Goal: Transaction & Acquisition: Purchase product/service

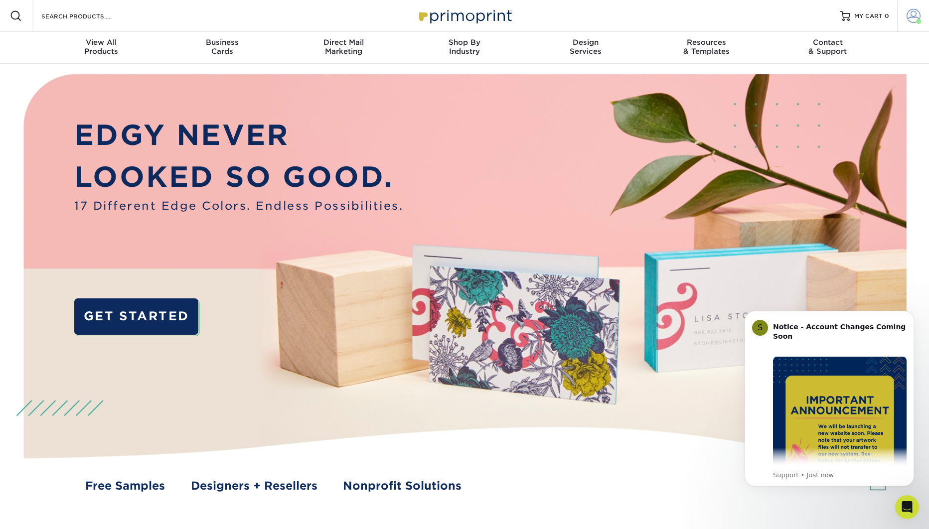
click at [911, 17] on span at bounding box center [913, 16] width 14 height 14
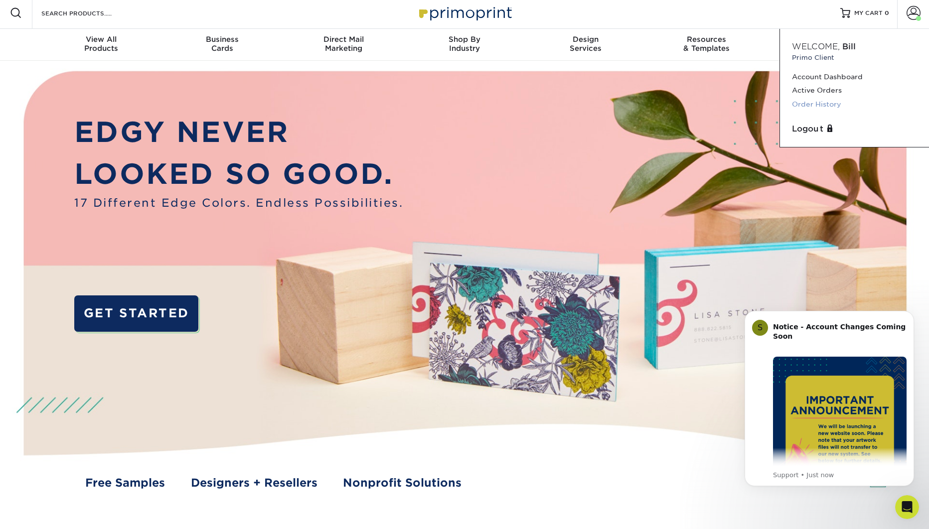
scroll to position [5, 0]
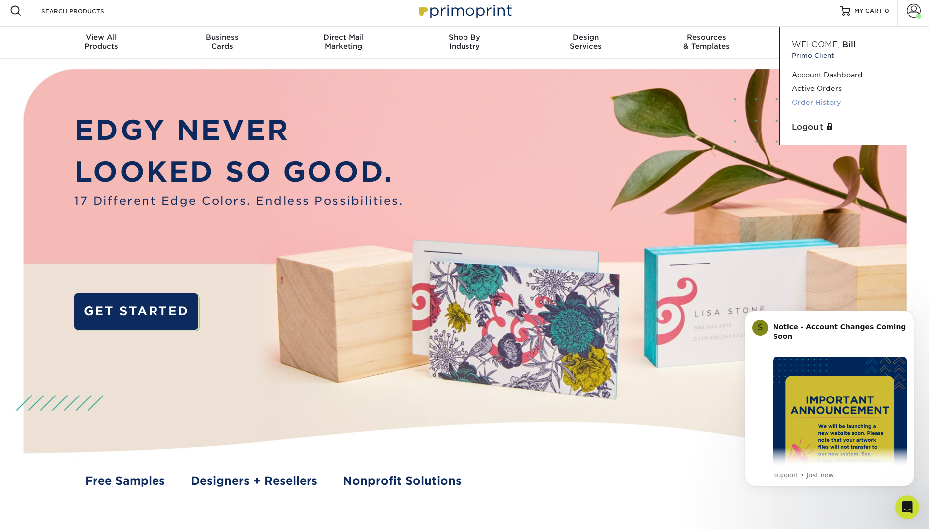
click at [823, 103] on link "Order History" at bounding box center [854, 102] width 125 height 13
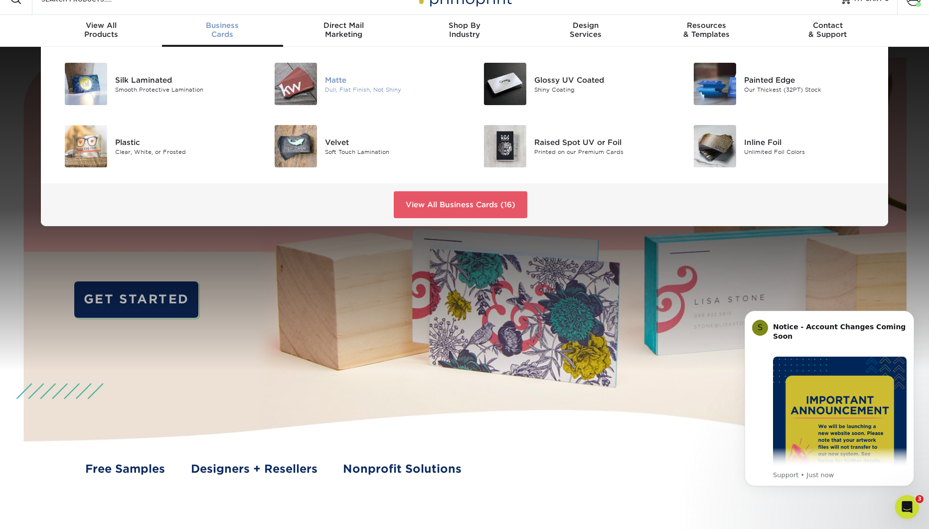
scroll to position [37, 0]
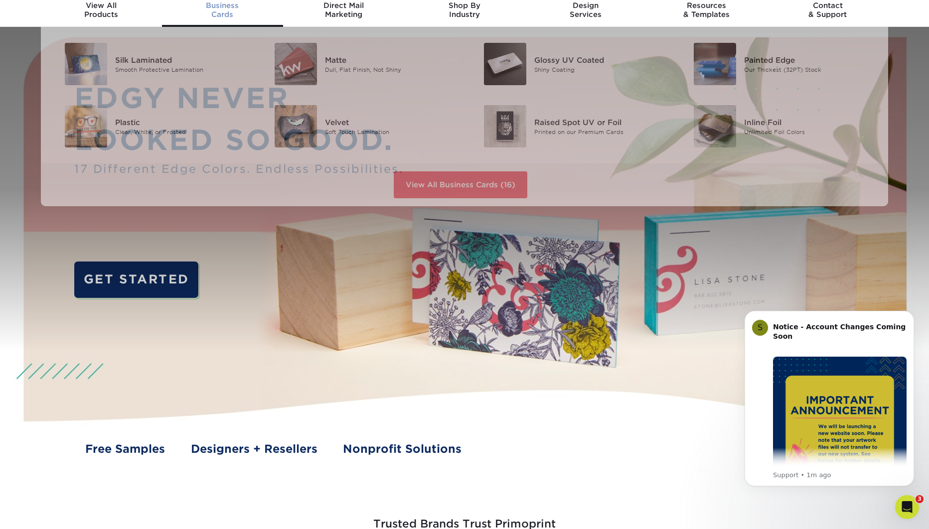
click at [230, 13] on div "Business Cards" at bounding box center [222, 10] width 121 height 18
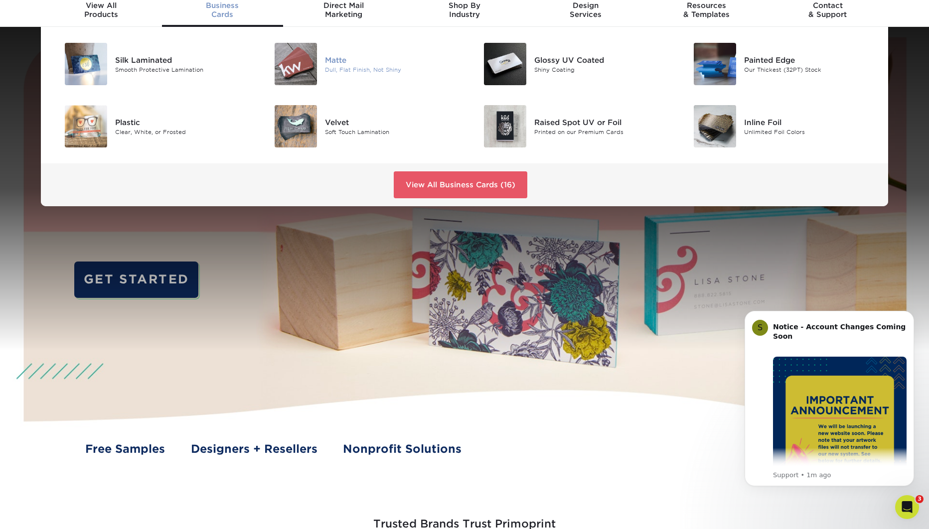
click at [340, 61] on div "Matte" at bounding box center [391, 59] width 132 height 11
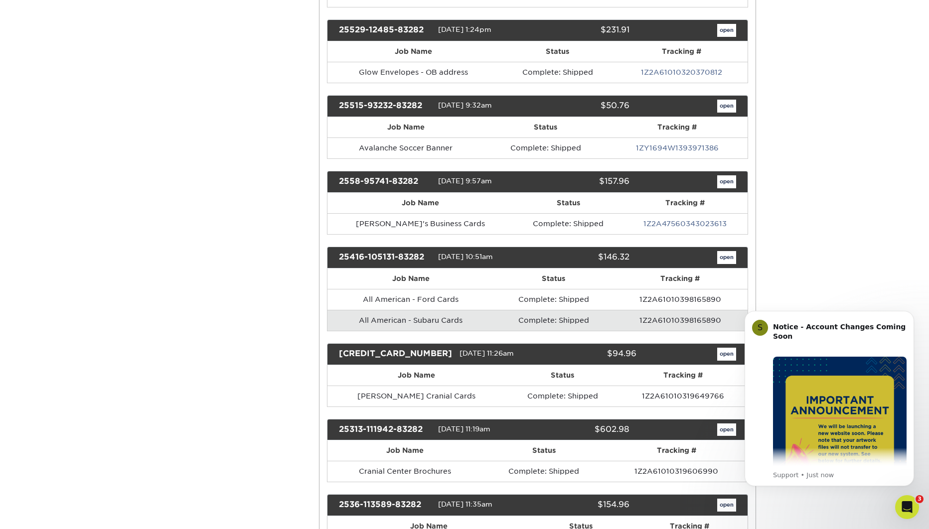
scroll to position [591, 0]
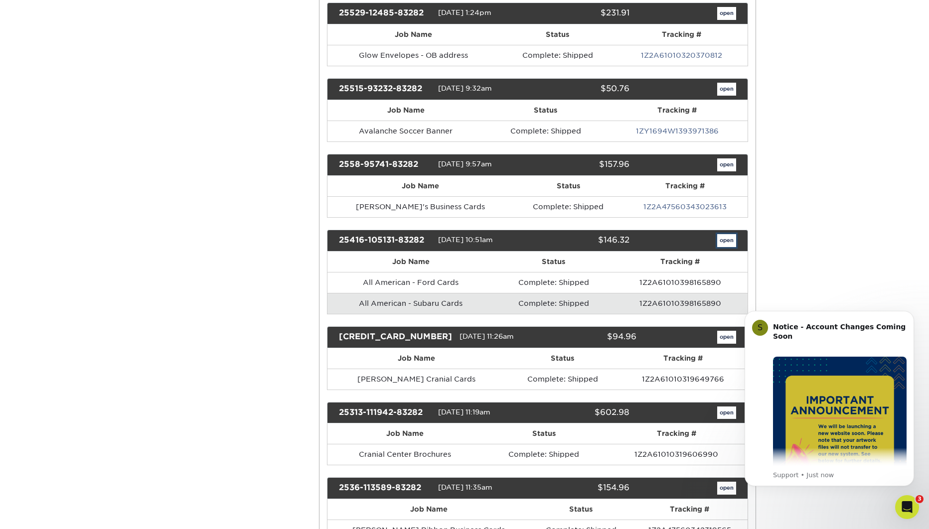
click at [728, 241] on link "open" at bounding box center [726, 240] width 19 height 13
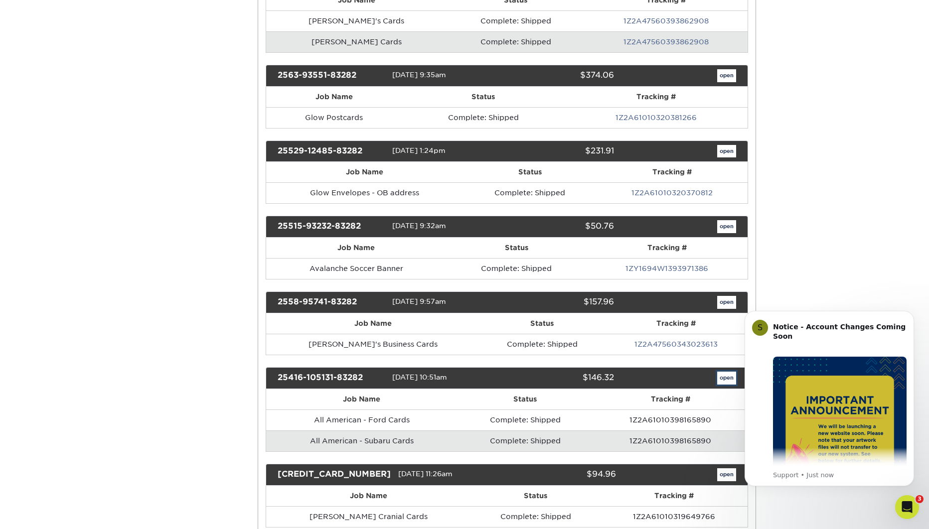
scroll to position [0, 0]
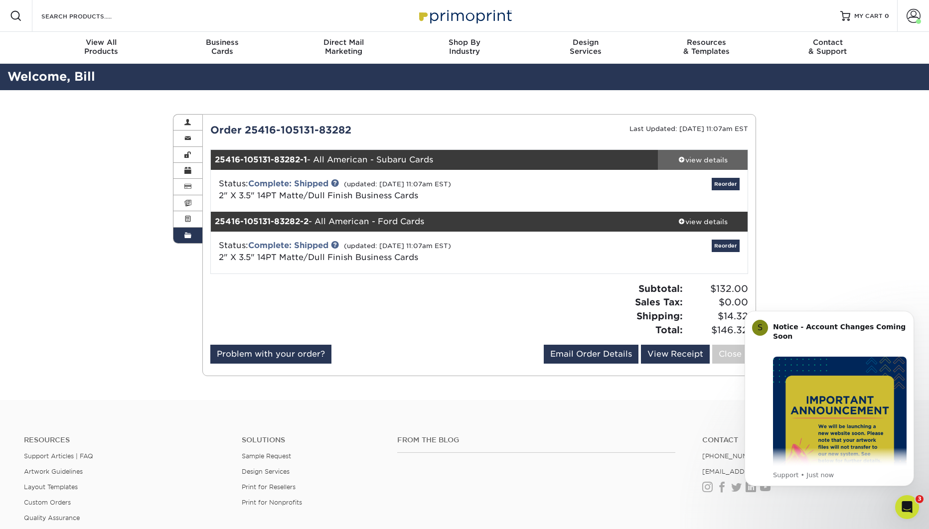
click at [707, 159] on div "view details" at bounding box center [703, 160] width 90 height 10
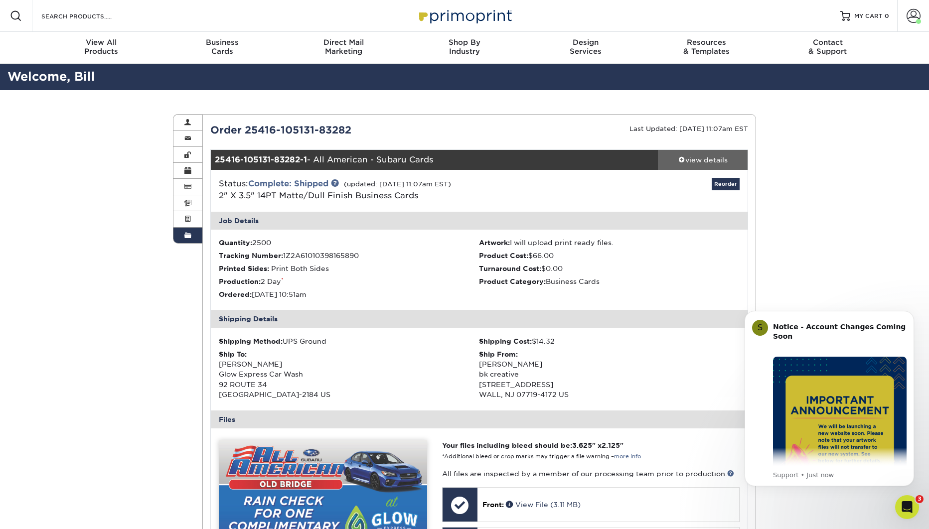
click at [707, 159] on div "view details" at bounding box center [703, 160] width 90 height 10
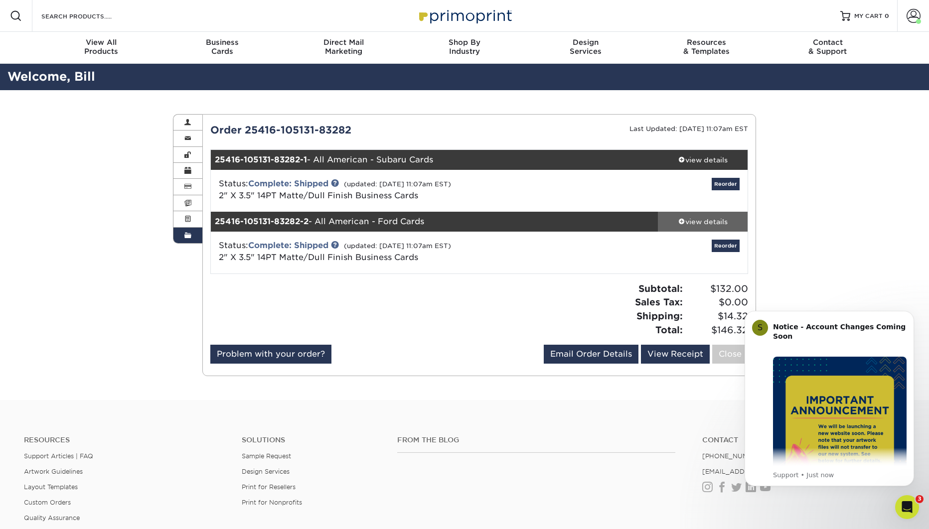
click at [714, 221] on div "view details" at bounding box center [703, 222] width 90 height 10
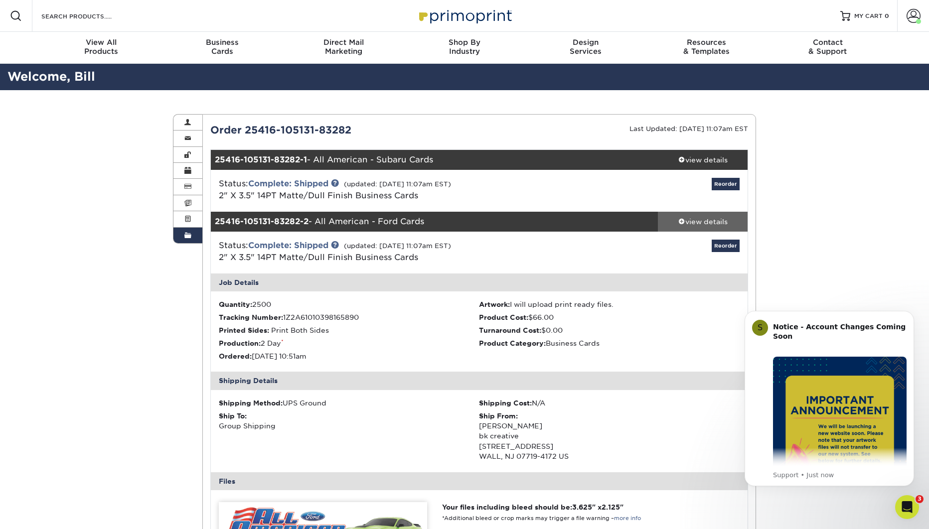
click at [714, 221] on div "view details" at bounding box center [703, 222] width 90 height 10
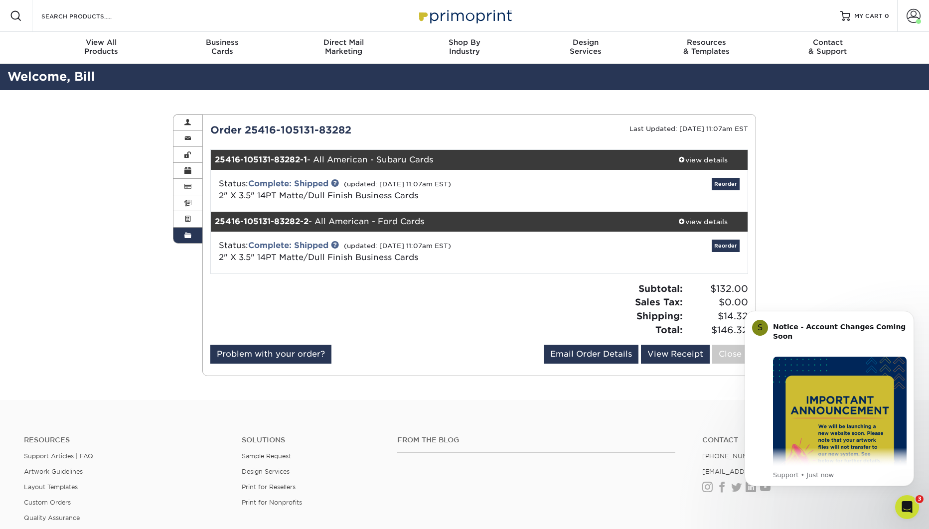
click at [583, 281] on div "Order 25416-105131-83282 Last Updated: 04/18/2025 11:07am EST 25416-105131-8328…" at bounding box center [479, 245] width 538 height 245
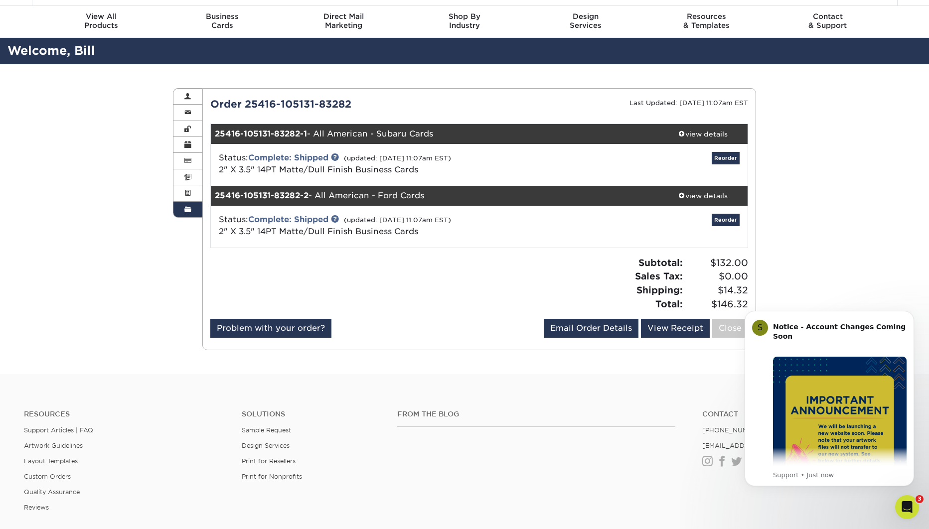
scroll to position [29, 0]
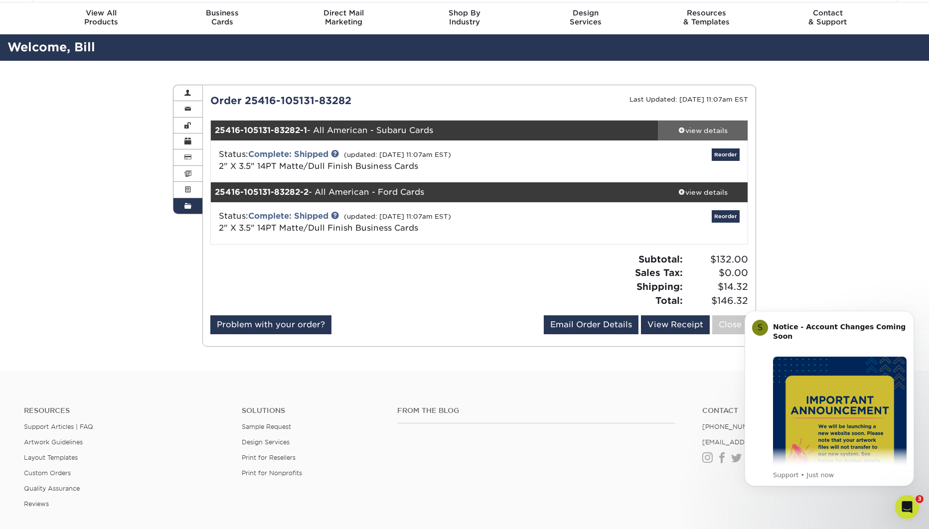
click at [701, 128] on div "view details" at bounding box center [703, 131] width 90 height 10
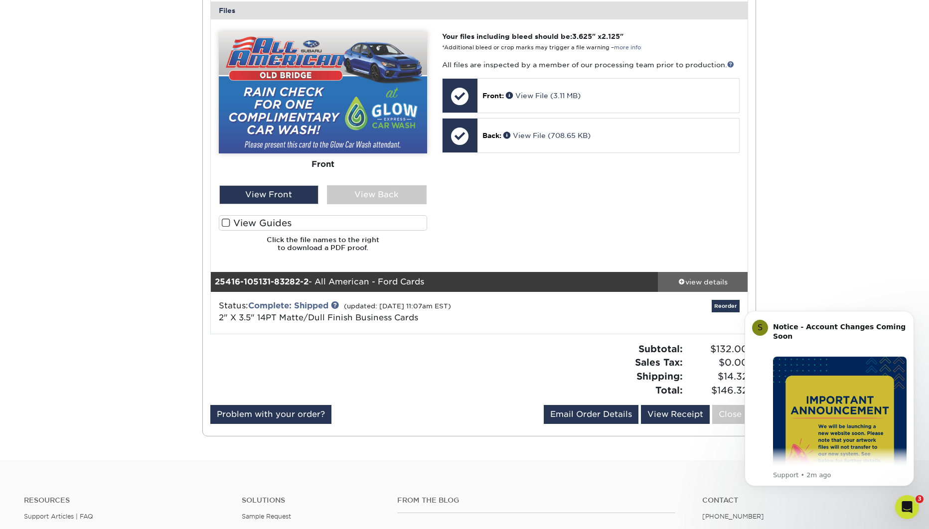
scroll to position [410, 0]
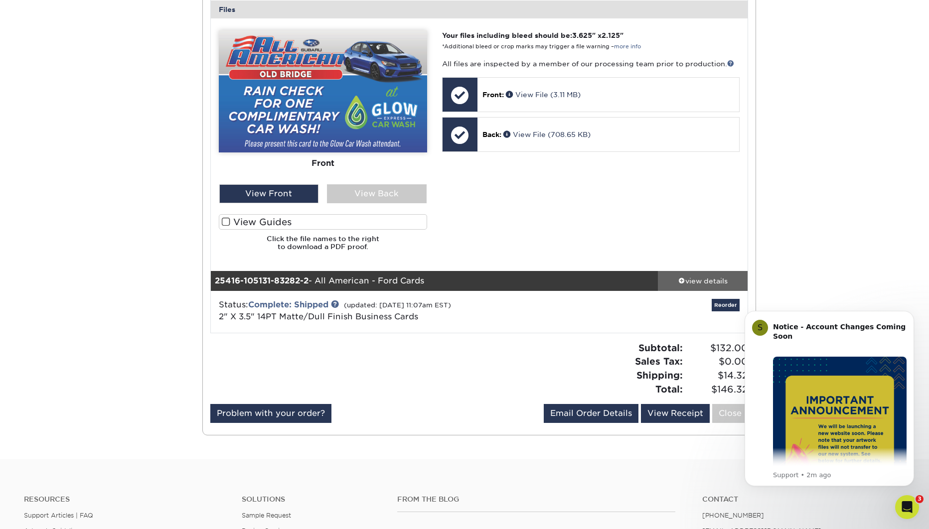
drag, startPoint x: 720, startPoint y: 283, endPoint x: 706, endPoint y: 277, distance: 15.4
click at [720, 283] on div "view details" at bounding box center [703, 281] width 90 height 10
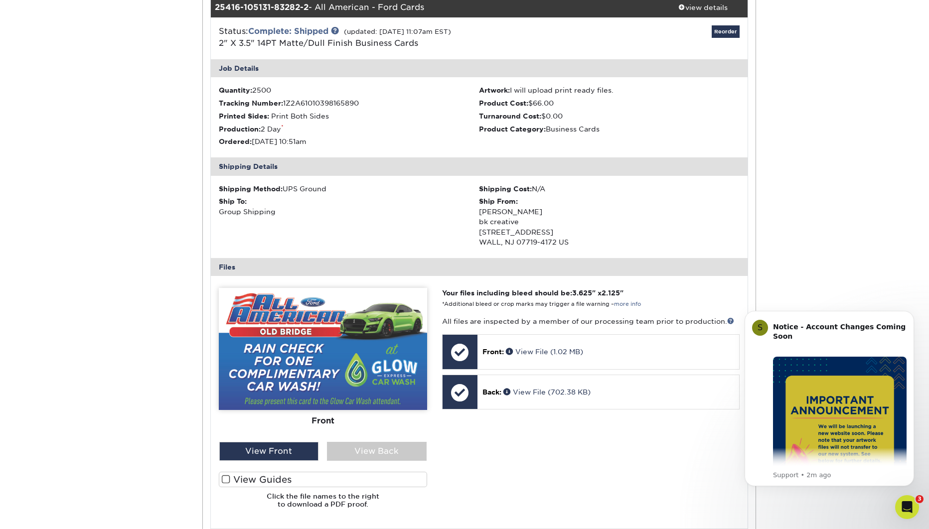
scroll to position [731, 0]
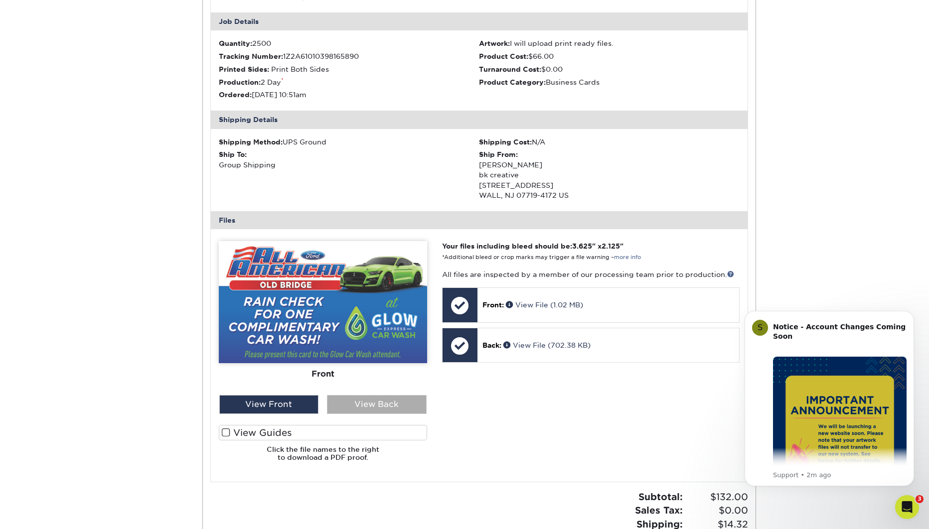
click at [372, 404] on div "View Back" at bounding box center [377, 404] width 100 height 19
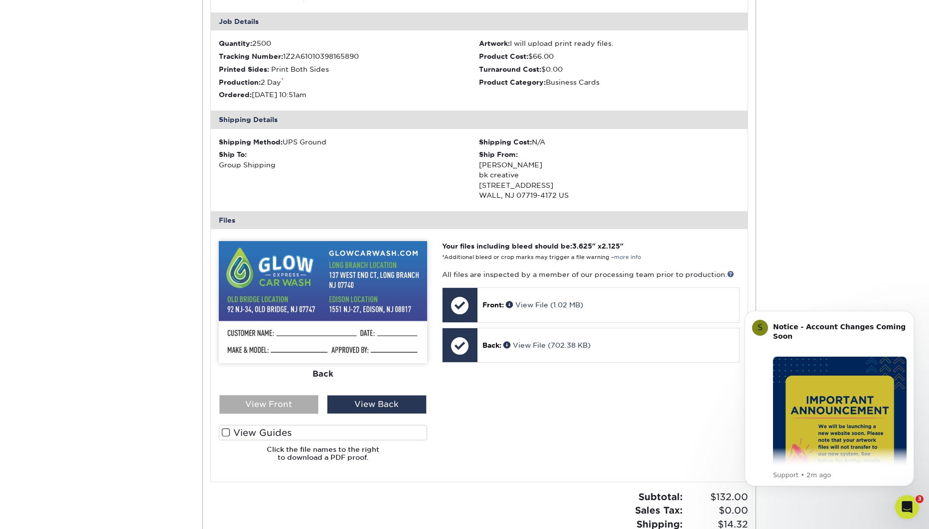
drag, startPoint x: 297, startPoint y: 402, endPoint x: 303, endPoint y: 401, distance: 6.1
click at [297, 402] on div "View Front" at bounding box center [269, 404] width 100 height 19
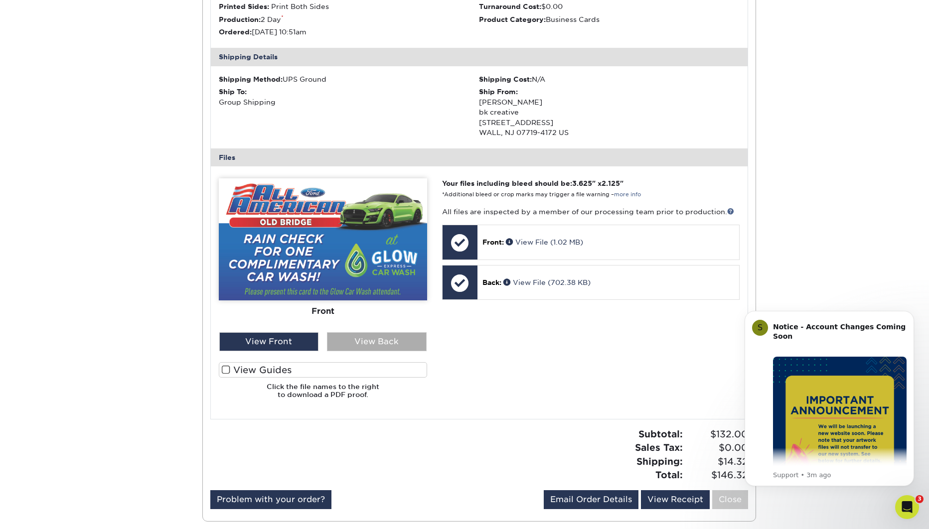
scroll to position [791, 0]
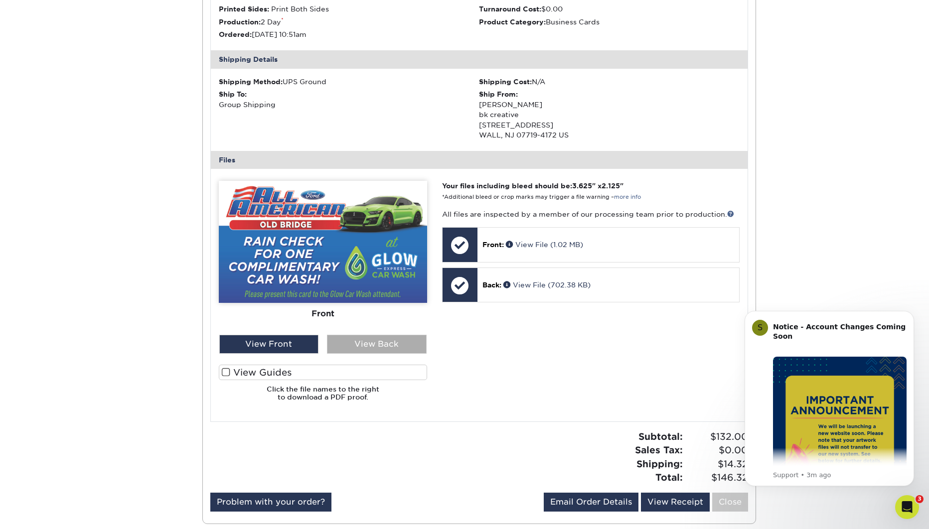
click at [372, 345] on div "View Back" at bounding box center [377, 344] width 100 height 19
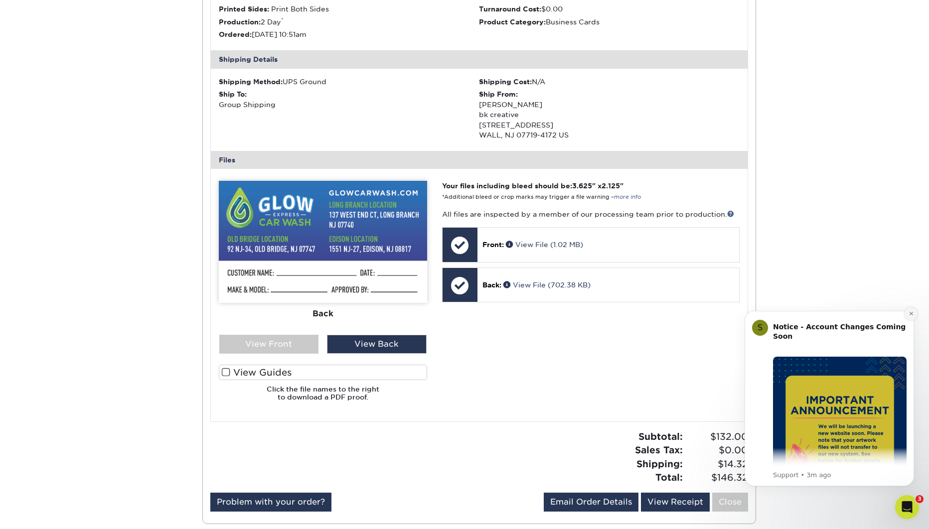
click at [910, 314] on icon "Dismiss notification" at bounding box center [910, 313] width 5 height 5
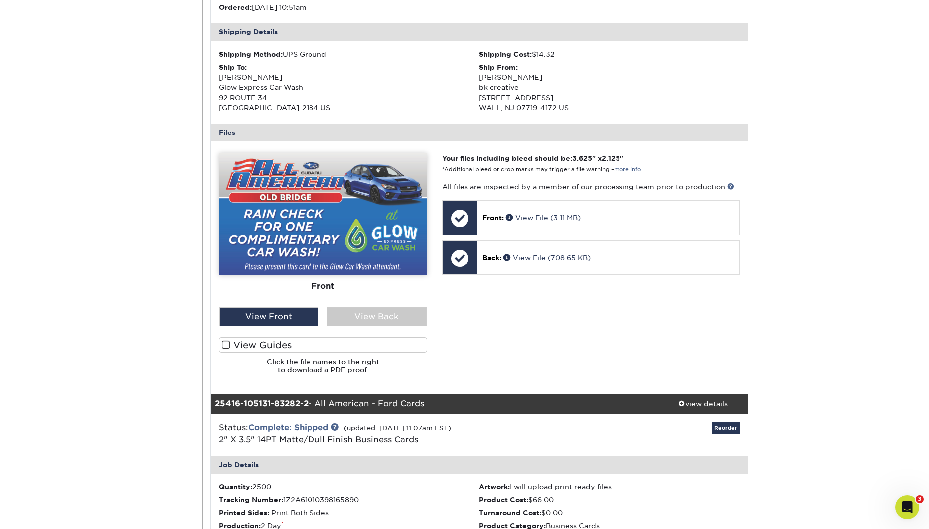
scroll to position [238, 0]
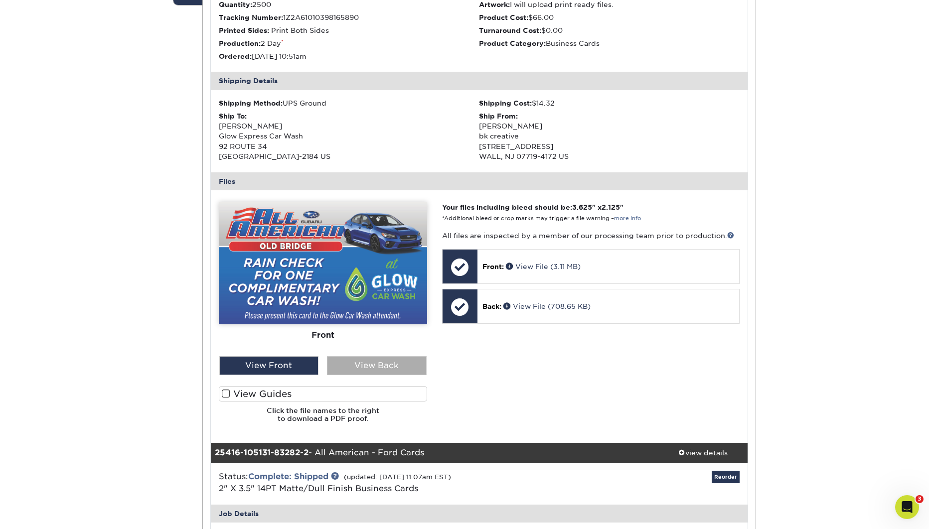
click at [385, 361] on div "View Back" at bounding box center [377, 365] width 100 height 19
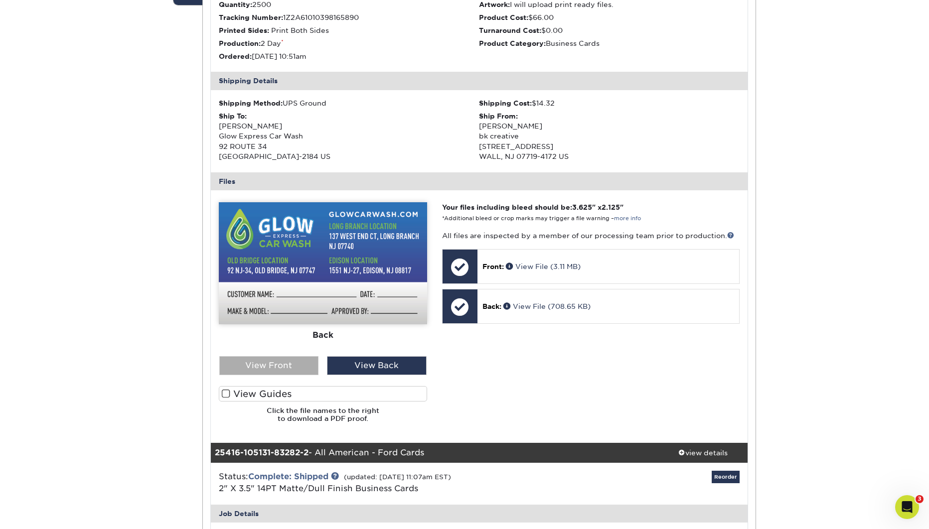
click at [287, 366] on div "View Front" at bounding box center [269, 365] width 100 height 19
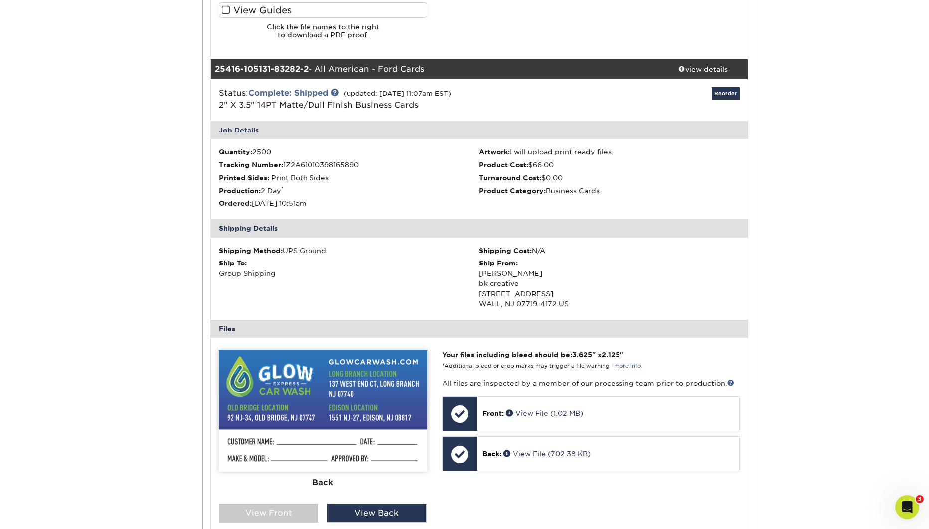
scroll to position [0, 0]
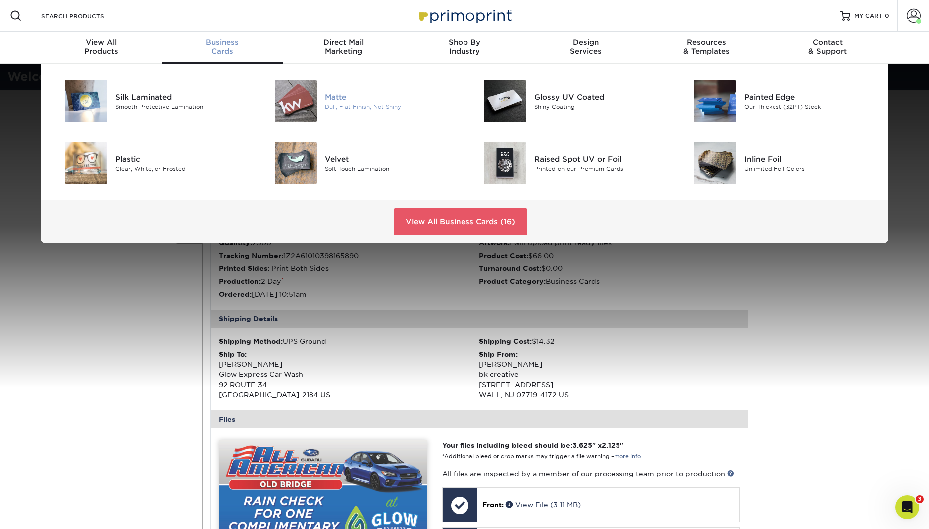
click at [345, 103] on div "Dull, Flat Finish, Not Shiny" at bounding box center [391, 106] width 132 height 8
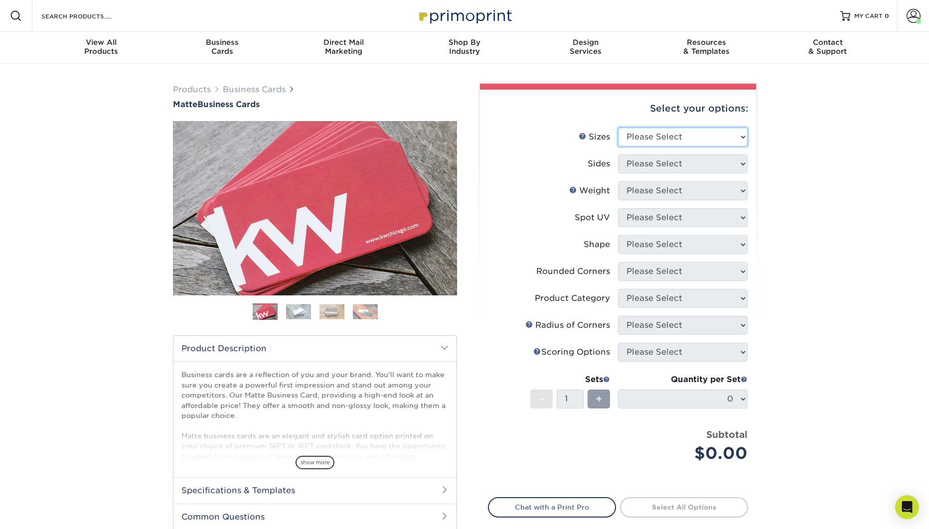
select select "2.00x3.50"
click option "2" x 3.5" - Standard" at bounding box center [0, 0] width 0 height 0
select select "13abbda7-1d64-4f25-8bb2-c179b224825d"
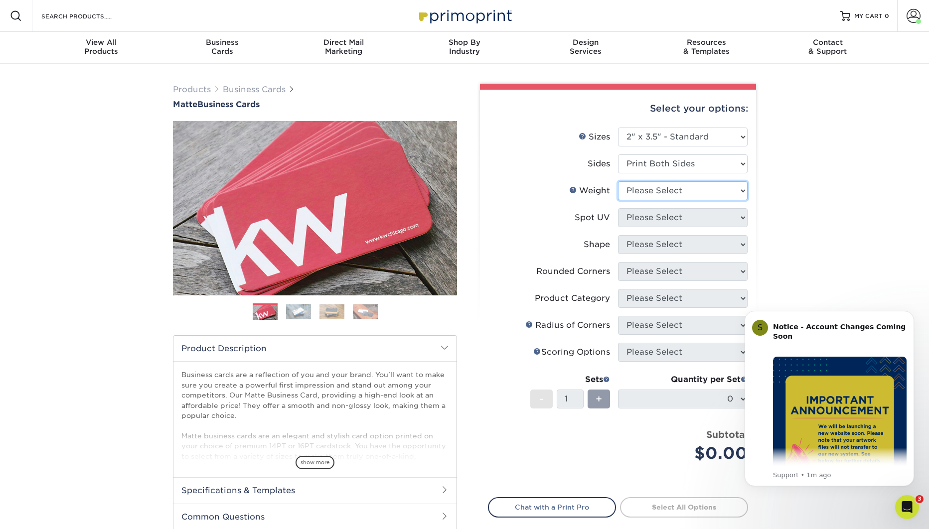
select select "14PT"
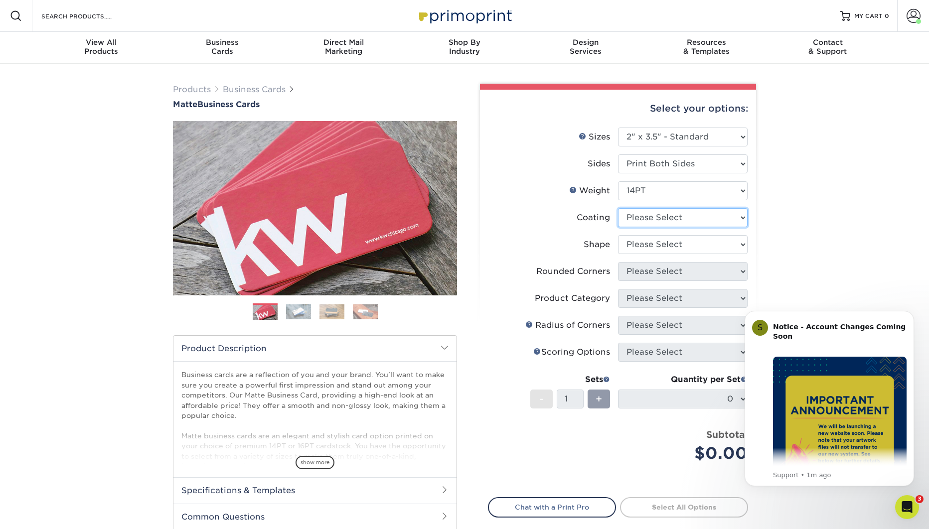
select select "121bb7b5-3b4d-429f-bd8d-bbf80e953313"
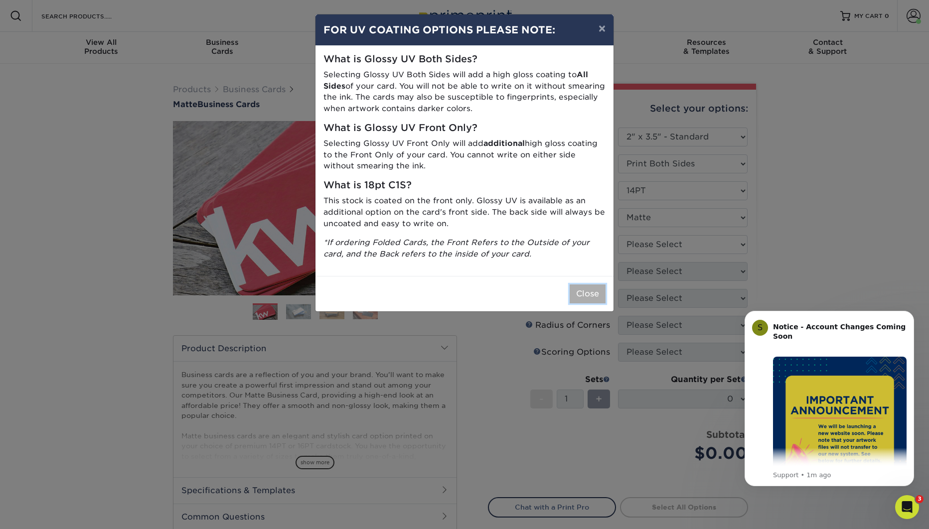
drag, startPoint x: 590, startPoint y: 294, endPoint x: 667, endPoint y: 265, distance: 82.9
click at [590, 294] on button "Close" at bounding box center [588, 294] width 36 height 19
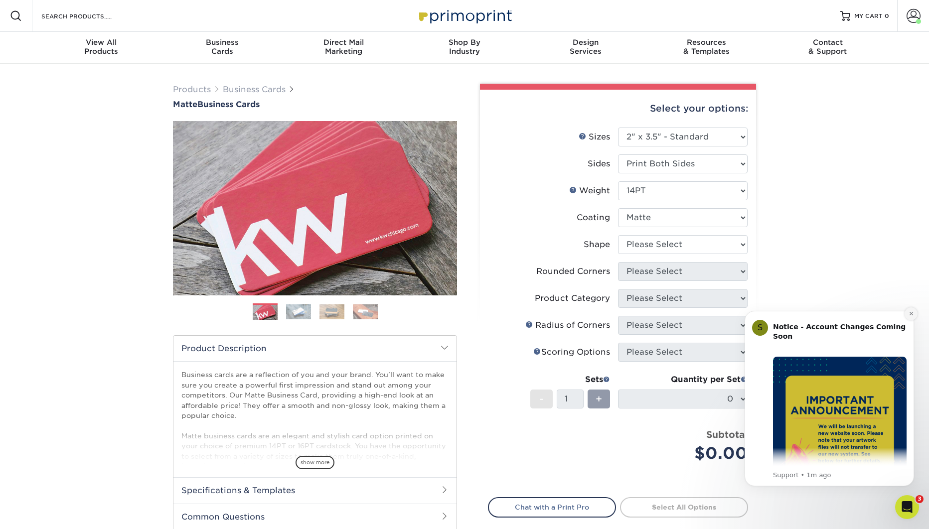
click at [910, 314] on icon "Dismiss notification" at bounding box center [910, 313] width 5 height 5
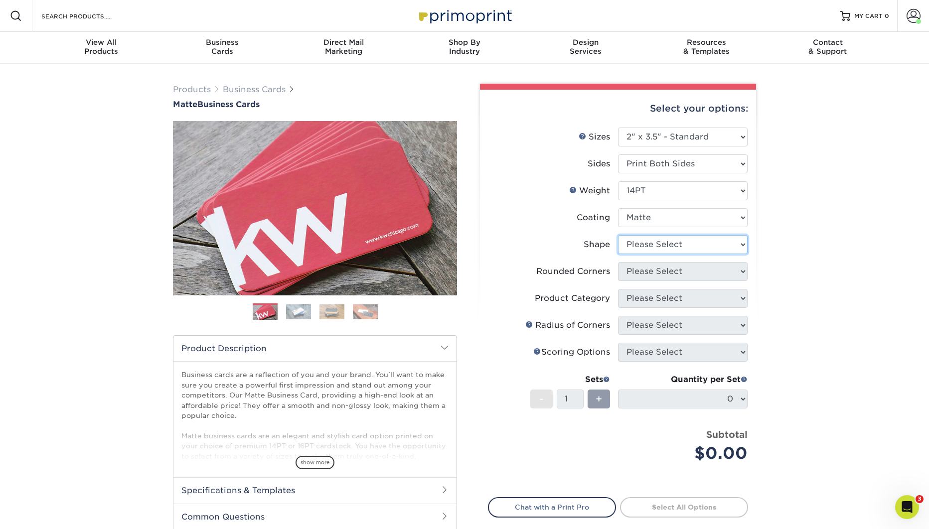
select select "standard"
select select "0"
click option "No" at bounding box center [0, 0] width 0 height 0
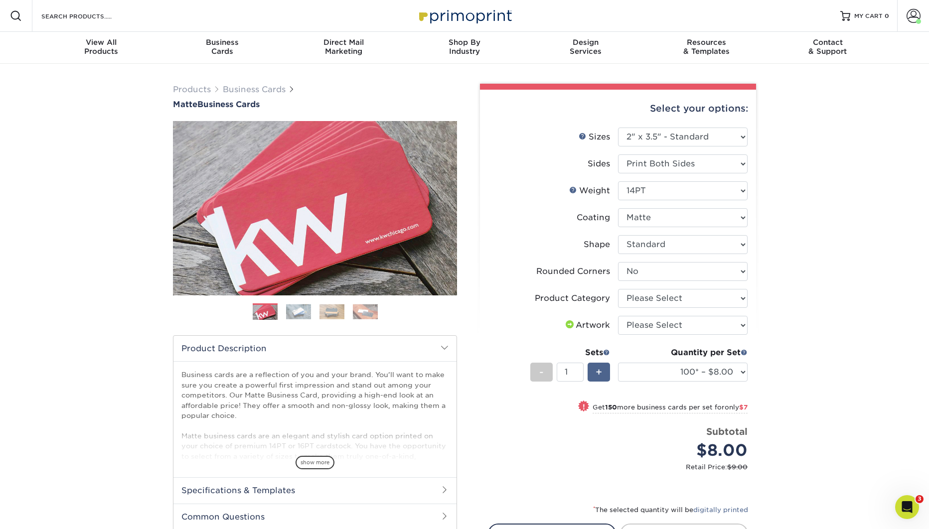
click at [599, 374] on span "+" at bounding box center [599, 372] width 6 height 15
type input "2"
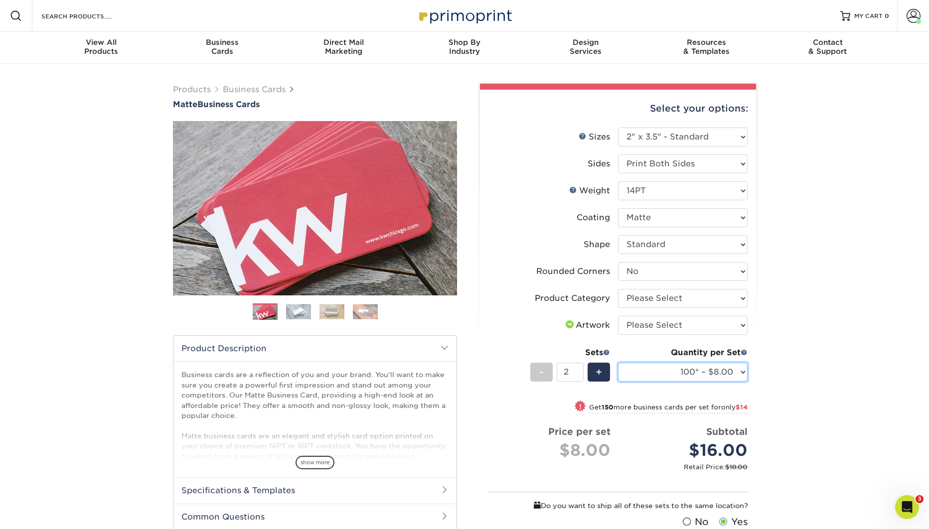
click at [618, 363] on select "100* – $8.00 250* – $15.00 500 – $30.00 1000 – $37.00 2500 – $66.00 5000 – $127…" at bounding box center [683, 372] width 130 height 19
select select "2500 – $66.00"
click option "2500 – $66.00" at bounding box center [0, 0] width 0 height 0
select select "upload"
click option "I will upload files" at bounding box center [0, 0] width 0 height 0
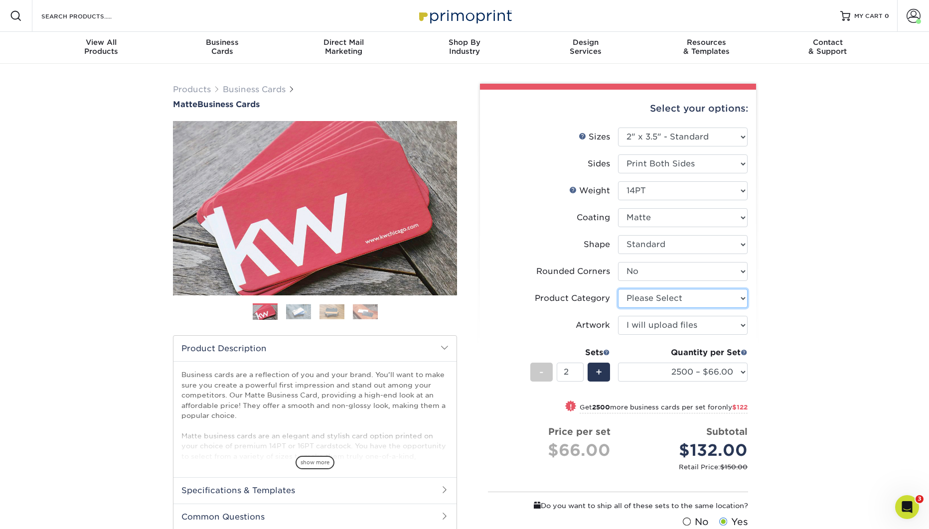
select select "3b5148f1-0588-4f88-a218-97bcfdce65c1"
click option "Business Cards" at bounding box center [0, 0] width 0 height 0
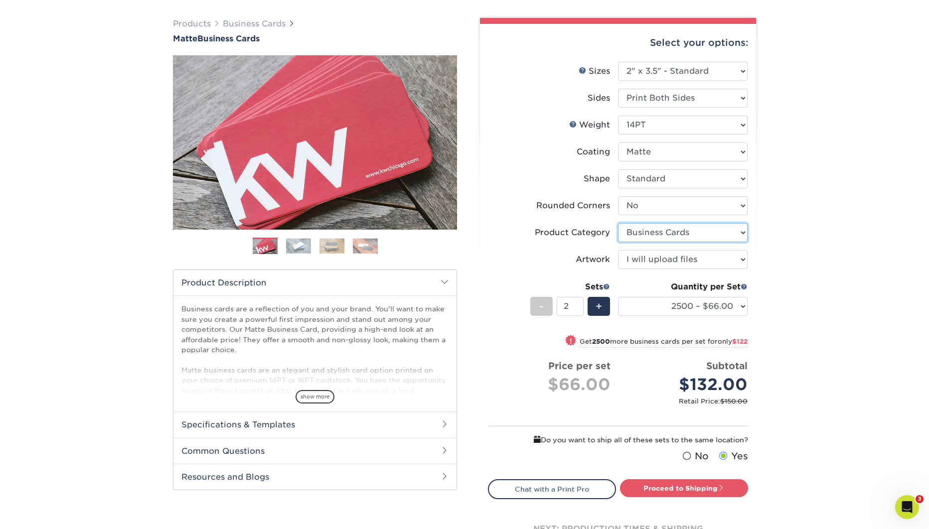
scroll to position [67, 0]
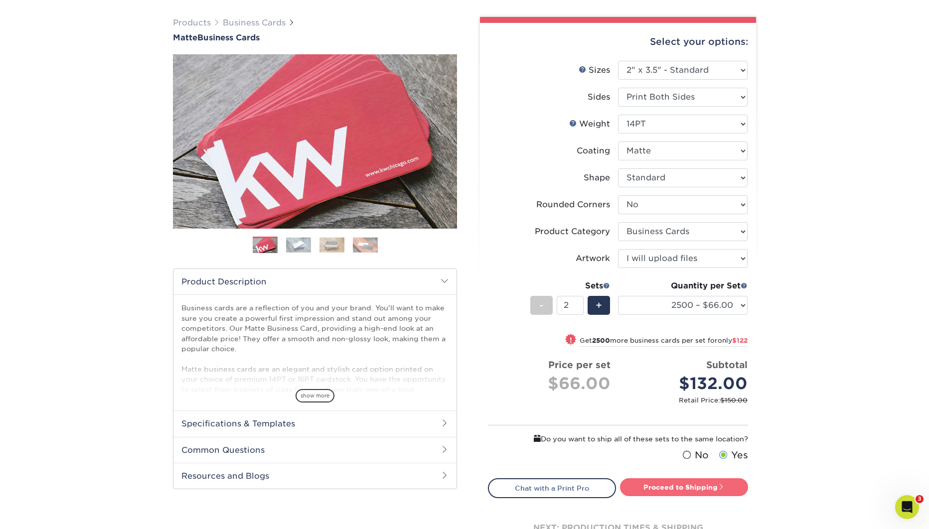
click at [687, 488] on link "Proceed to Shipping" at bounding box center [684, 487] width 128 height 18
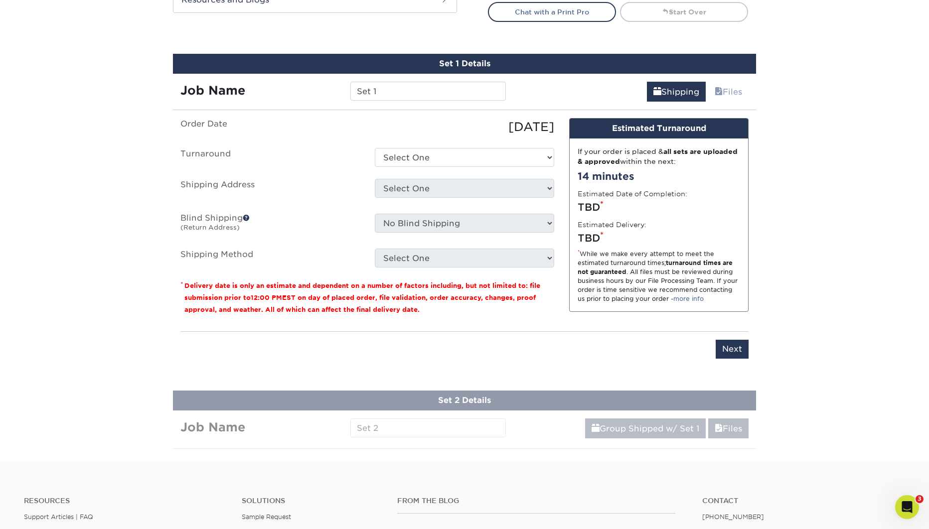
scroll to position [572, 0]
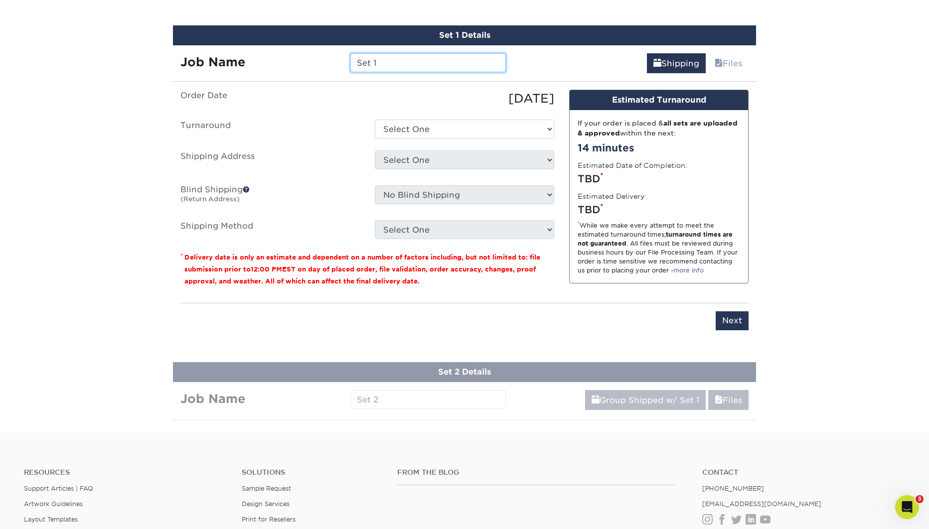
click at [394, 65] on input "Set 1" at bounding box center [427, 62] width 155 height 19
type input "All American Ford Cards"
select select "98bfbcc4-d5e1-4c21-affc-c048aed0c27c"
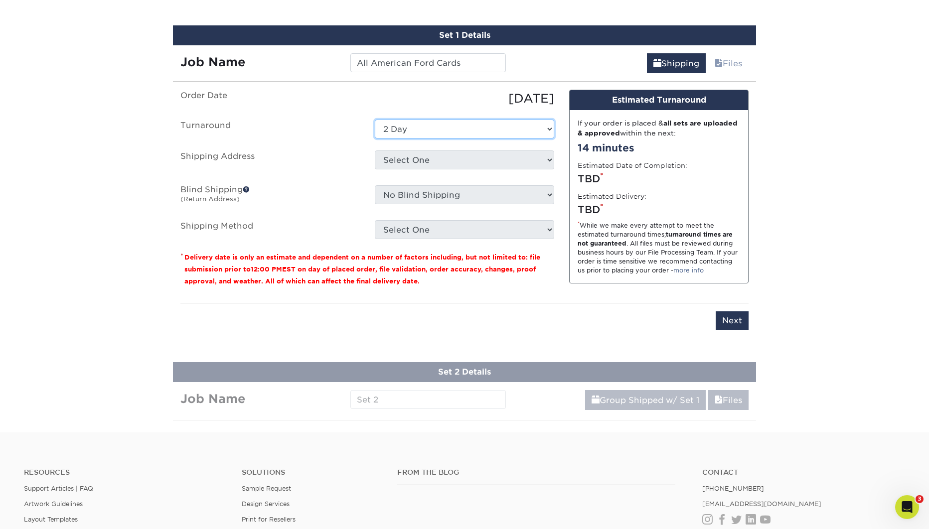
click option "2 Day" at bounding box center [0, 0] width 0 height 0
select select "188292"
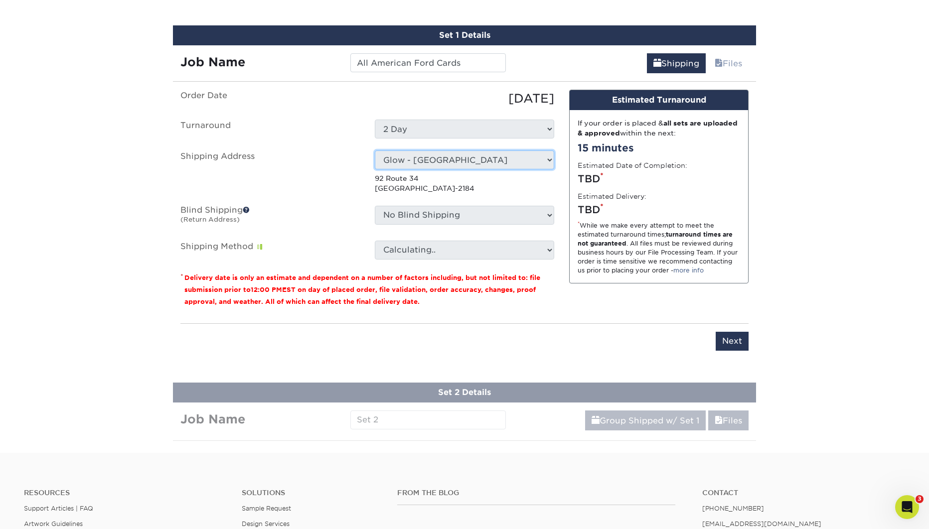
click at [547, 187] on p "92 Route 34 Matawan, NJ 07747-2184" at bounding box center [464, 183] width 179 height 20
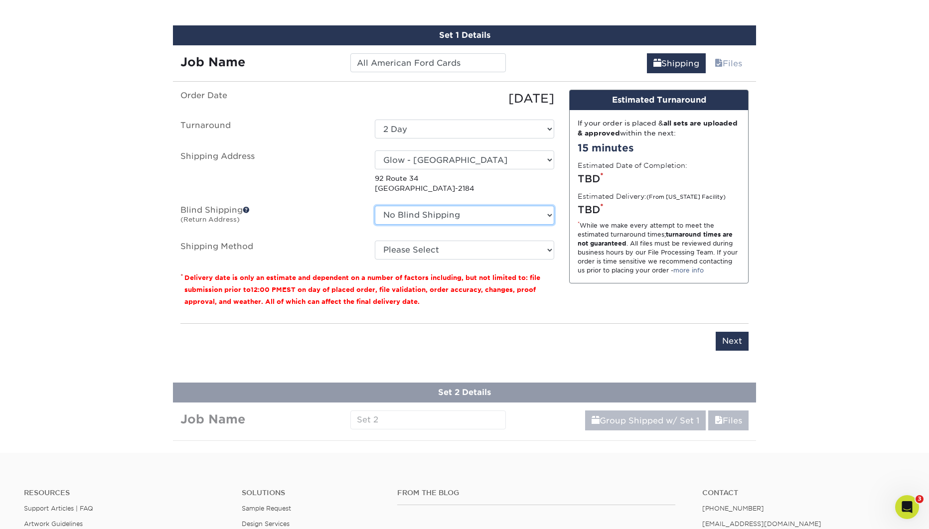
select select "83992"
click option "bk creative" at bounding box center [0, 0] width 0 height 0
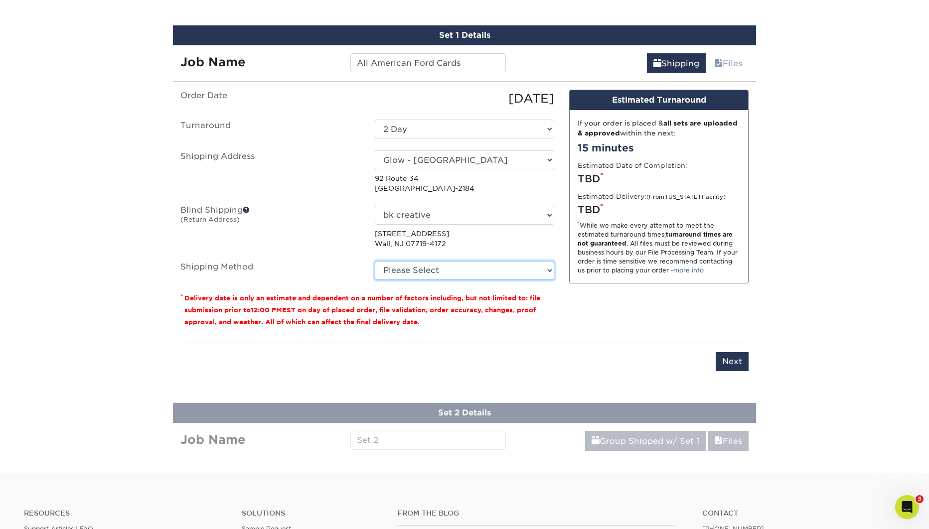
select select "03"
click option "Ground Shipping (+$14.96)" at bounding box center [0, 0] width 0 height 0
click at [723, 364] on input "Next" at bounding box center [732, 361] width 33 height 19
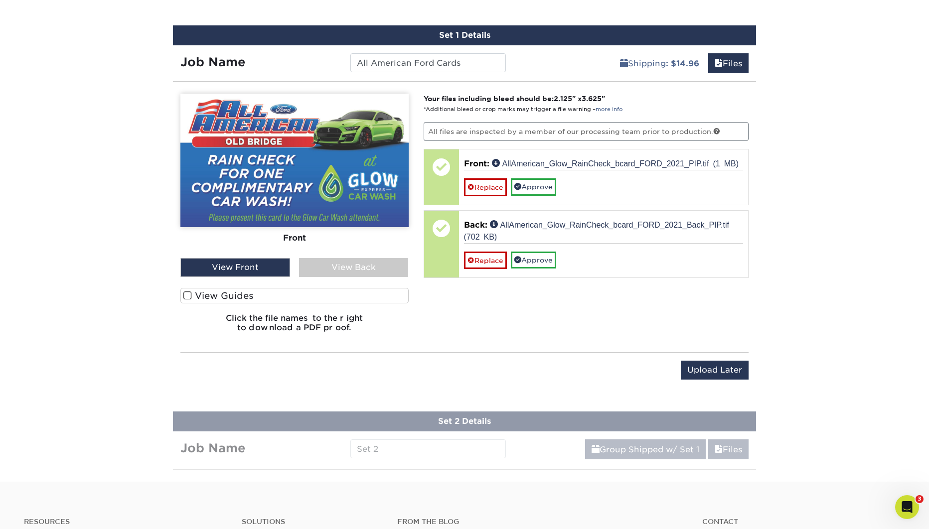
click at [354, 270] on div "View Back" at bounding box center [354, 267] width 110 height 19
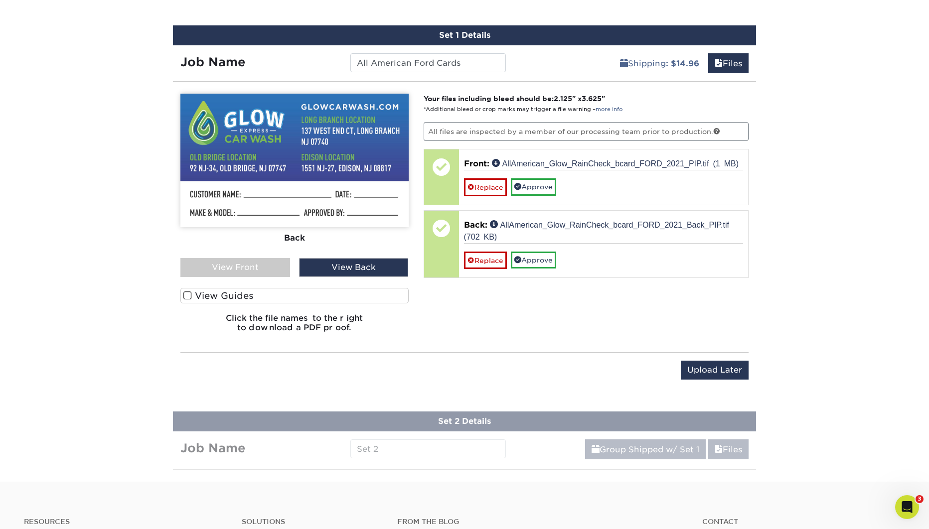
click at [248, 268] on div "View Front" at bounding box center [235, 267] width 110 height 19
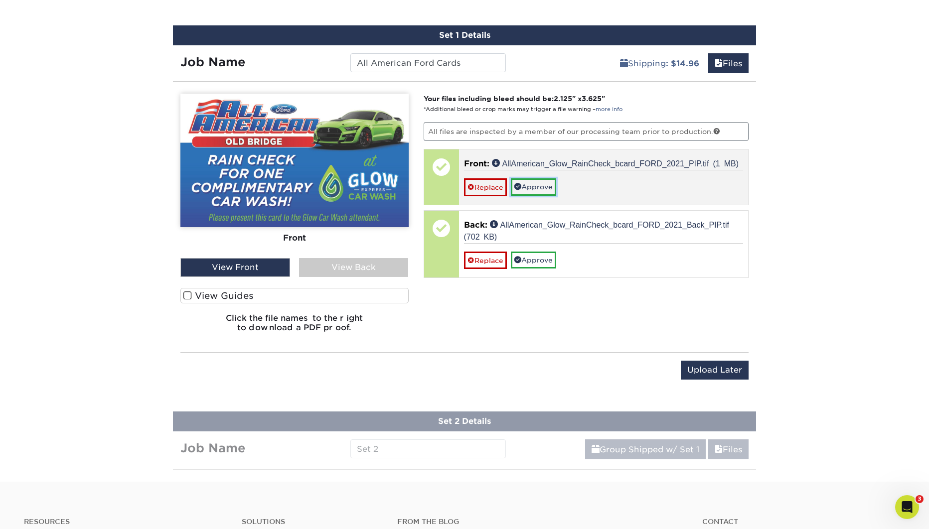
click at [546, 186] on link "Approve" at bounding box center [533, 186] width 45 height 17
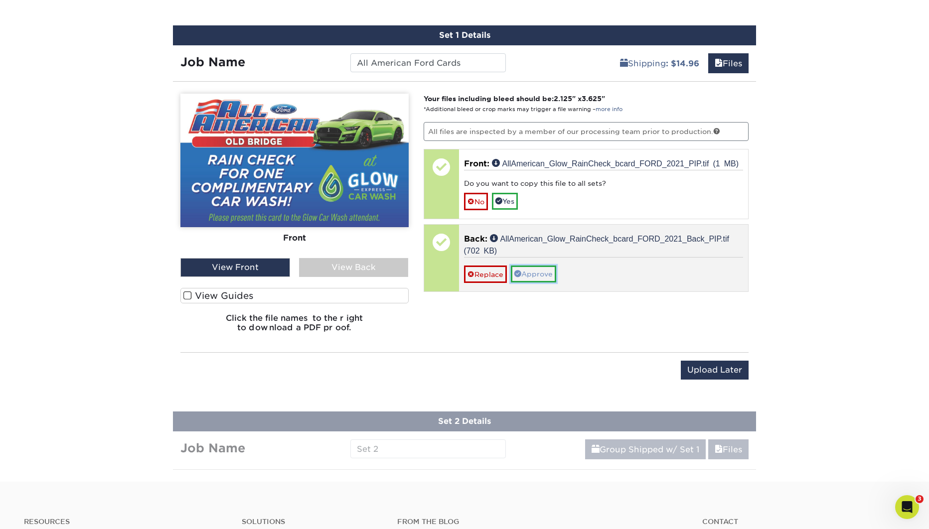
click at [546, 273] on link "Approve" at bounding box center [533, 274] width 45 height 17
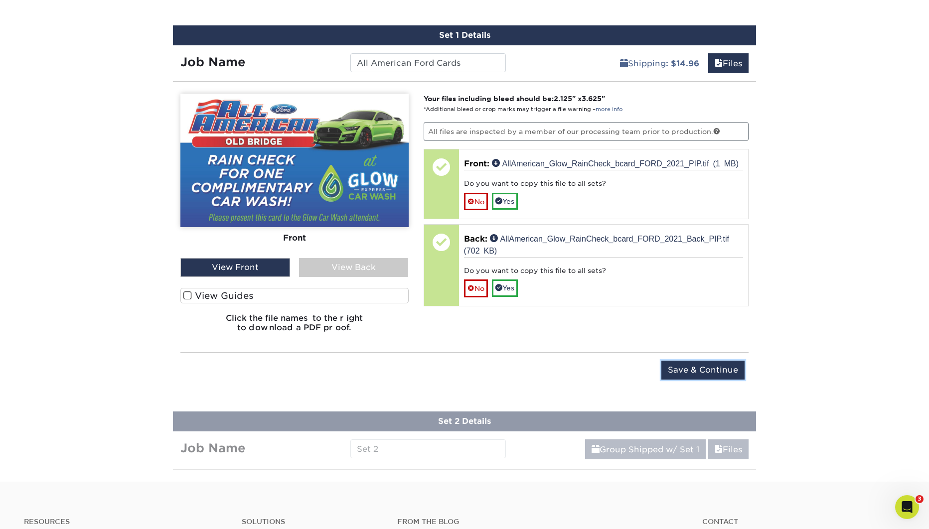
click at [714, 373] on input "Save & Continue" at bounding box center [702, 370] width 83 height 19
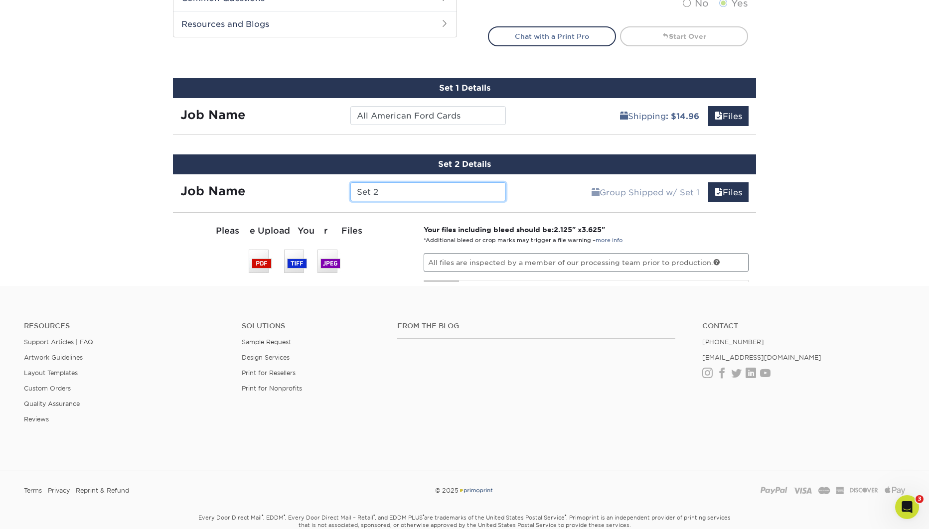
scroll to position [506, 0]
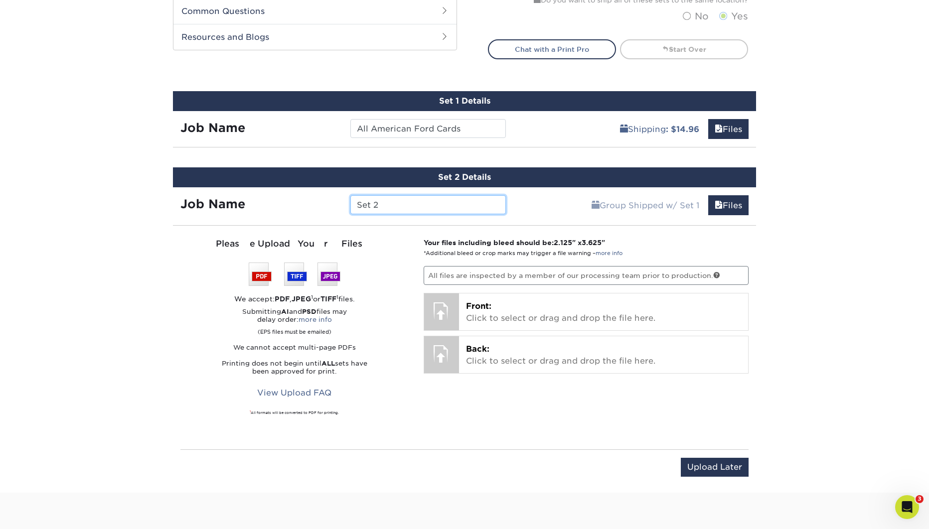
click at [411, 212] on input "Set 2" at bounding box center [427, 204] width 155 height 19
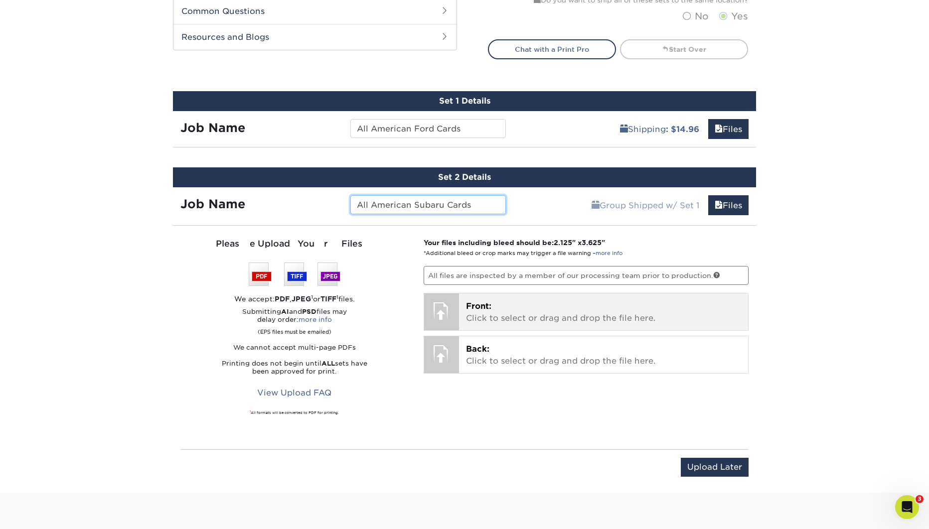
type input "All American Subaru Cards"
click at [590, 321] on p "Front: Click to select or drag and drop the file here." at bounding box center [604, 312] width 276 height 24
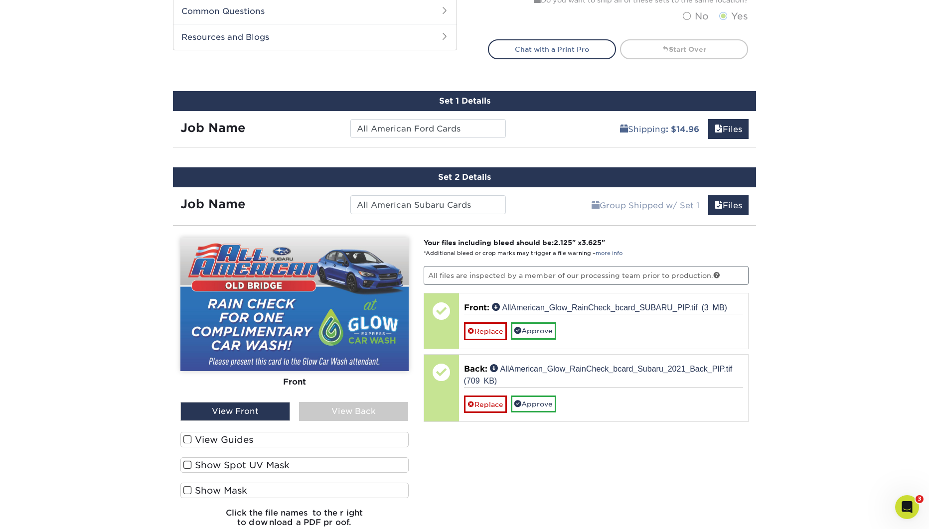
click at [376, 409] on div "View Back" at bounding box center [354, 411] width 110 height 19
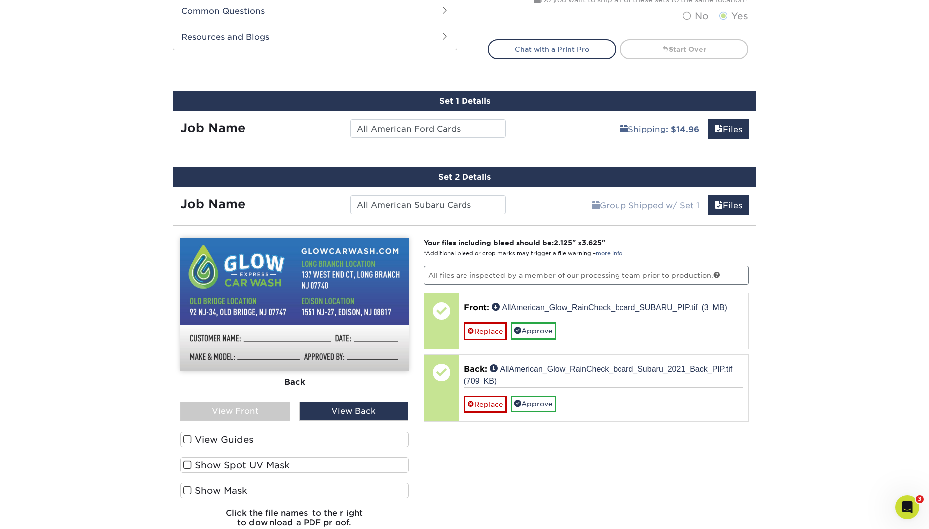
click at [269, 413] on div "View Front" at bounding box center [235, 411] width 110 height 19
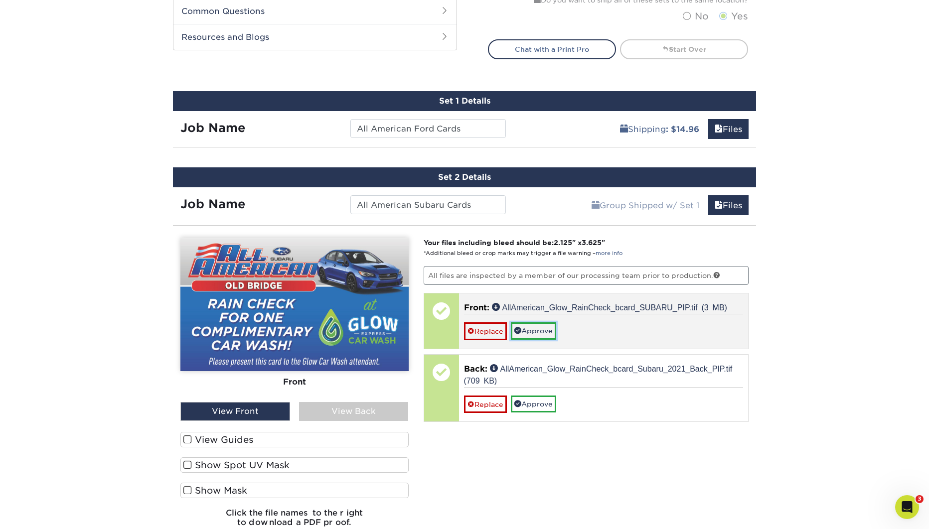
click at [541, 333] on link "Approve" at bounding box center [533, 330] width 45 height 17
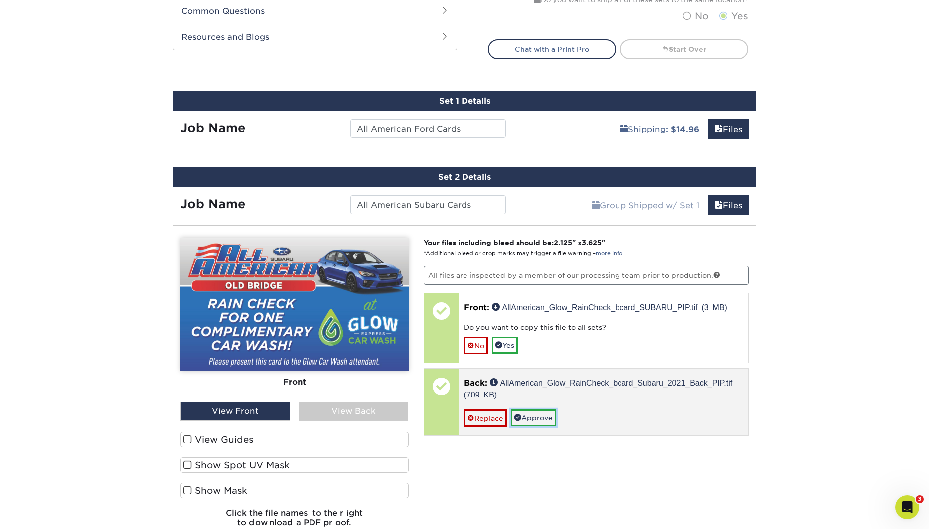
drag, startPoint x: 538, startPoint y: 417, endPoint x: 549, endPoint y: 407, distance: 14.5
click at [539, 416] on link "Approve" at bounding box center [533, 418] width 45 height 17
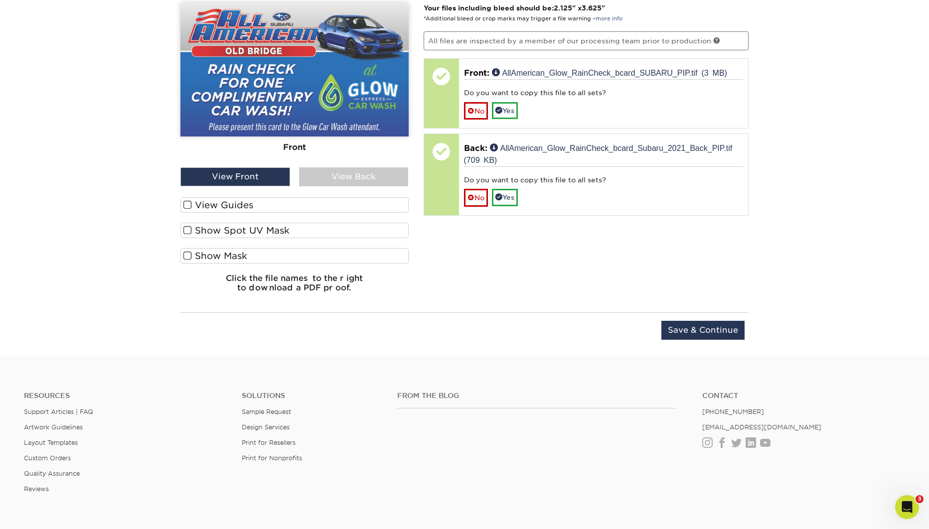
scroll to position [742, 0]
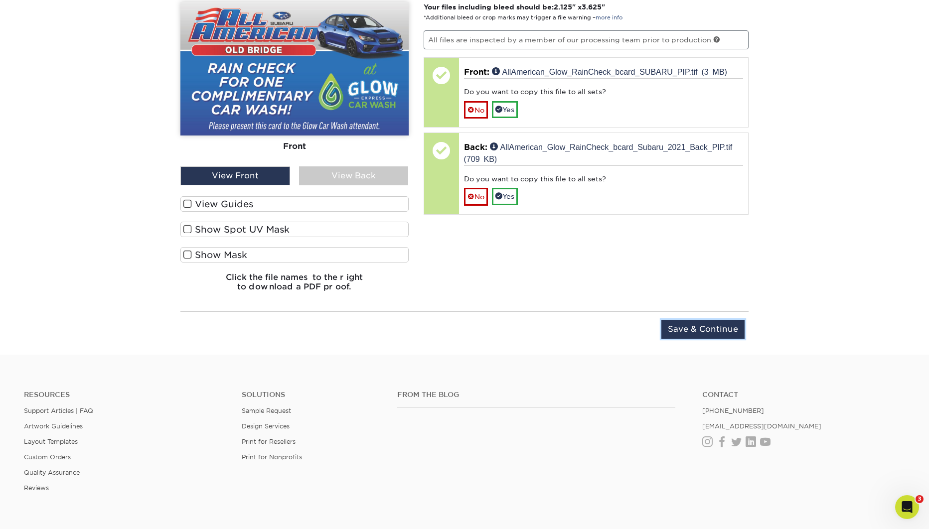
click at [707, 329] on input "Save & Continue" at bounding box center [702, 329] width 83 height 19
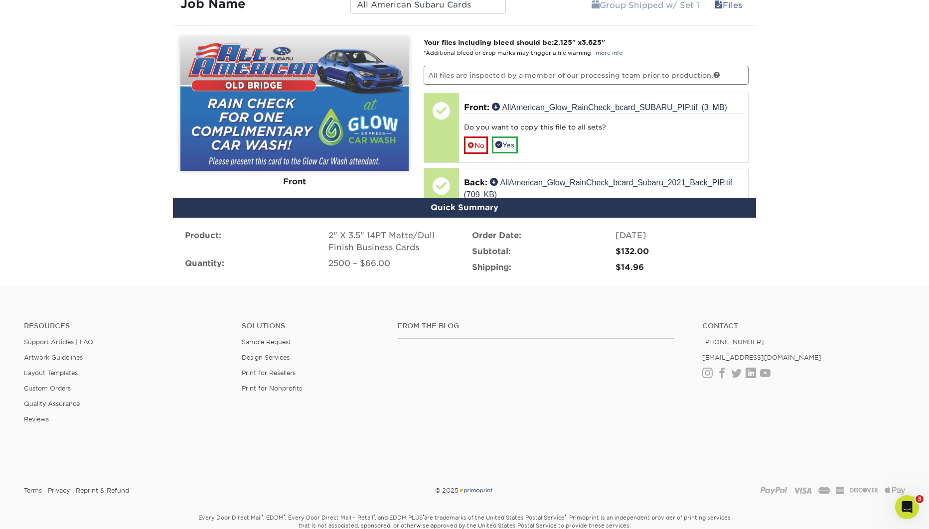
scroll to position [676, 0]
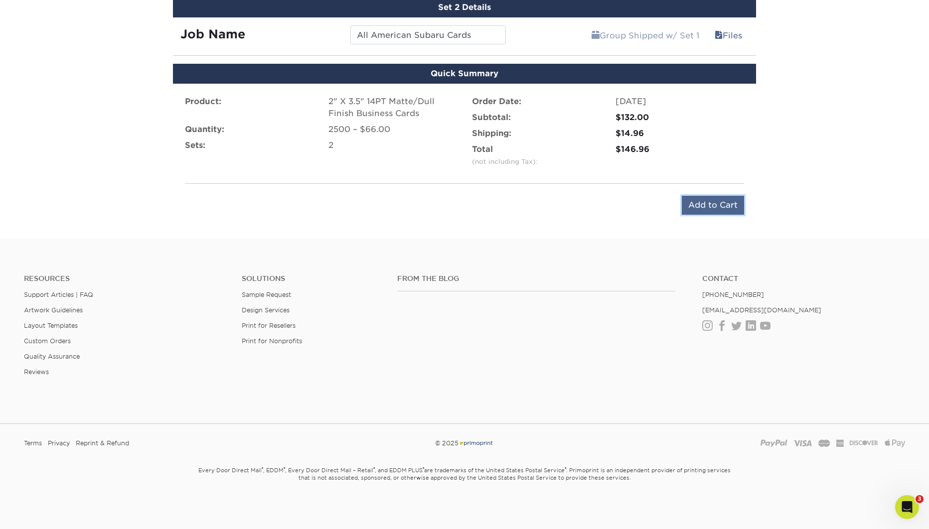
click at [721, 205] on input "Add to Cart" at bounding box center [713, 205] width 62 height 19
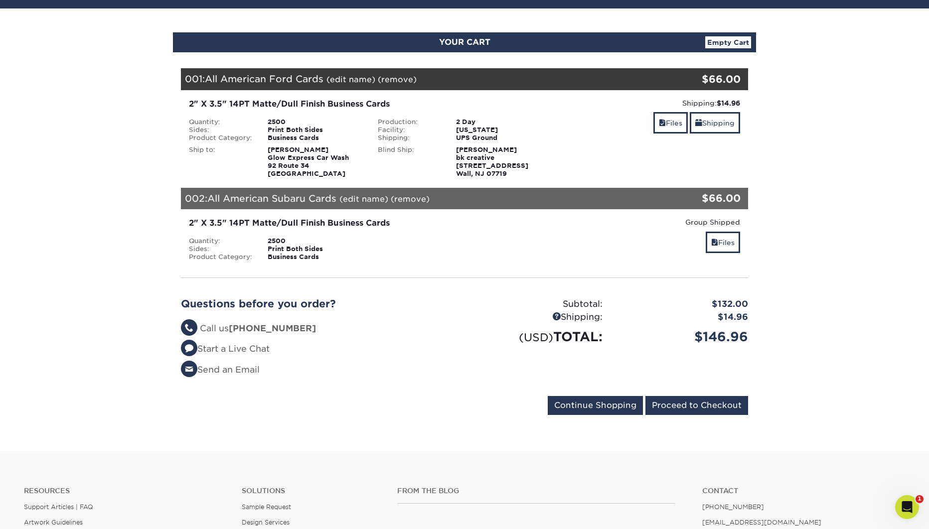
scroll to position [84, 0]
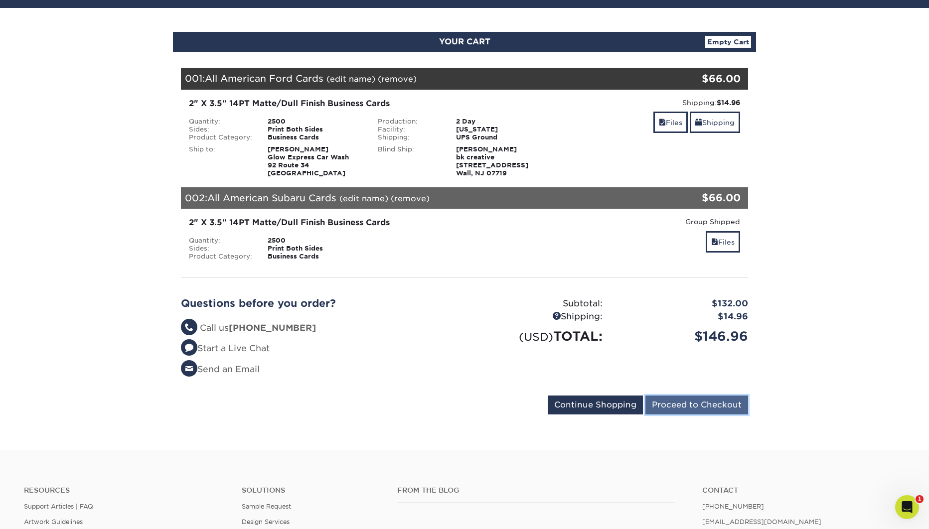
click at [697, 412] on input "Proceed to Checkout" at bounding box center [696, 405] width 103 height 19
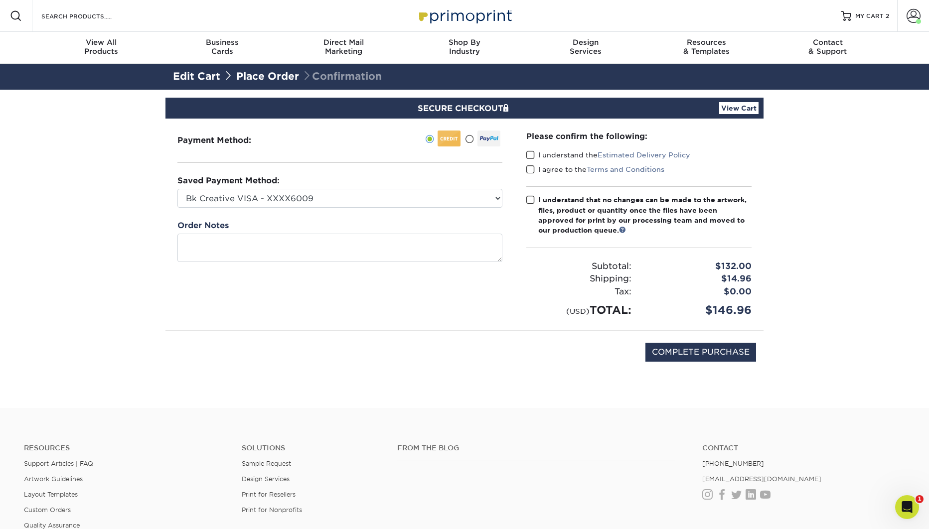
drag, startPoint x: 531, startPoint y: 154, endPoint x: 533, endPoint y: 168, distance: 13.6
click at [531, 154] on span at bounding box center [530, 154] width 8 height 9
click at [0, 0] on input "I understand the Estimated Delivery Policy" at bounding box center [0, 0] width 0 height 0
drag, startPoint x: 533, startPoint y: 166, endPoint x: 533, endPoint y: 185, distance: 18.4
click at [533, 166] on span at bounding box center [530, 169] width 8 height 9
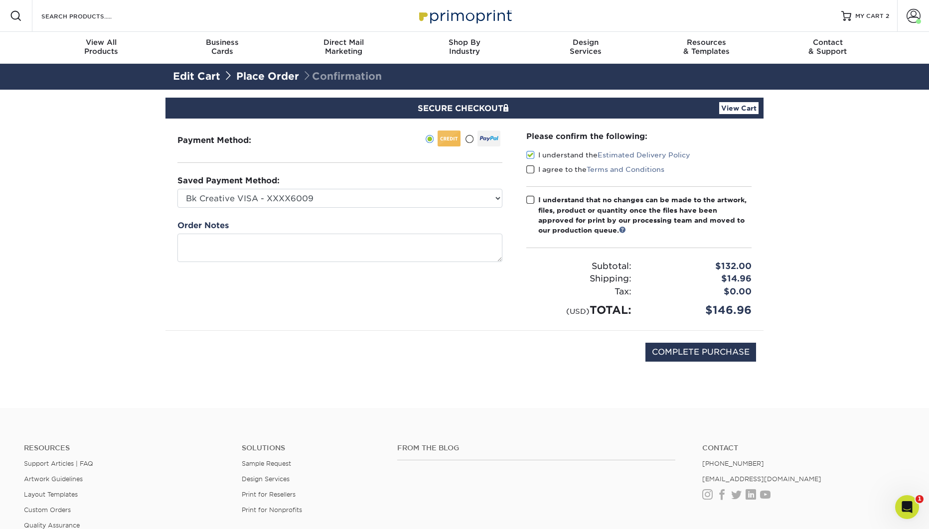
click at [0, 0] on input "I agree to the Terms and Conditions" at bounding box center [0, 0] width 0 height 0
click at [531, 199] on span at bounding box center [530, 199] width 8 height 9
click at [0, 0] on input "I understand that no changes can be made to the artwork, files, product or quan…" at bounding box center [0, 0] width 0 height 0
select select
click option "New Credit Card" at bounding box center [0, 0] width 0 height 0
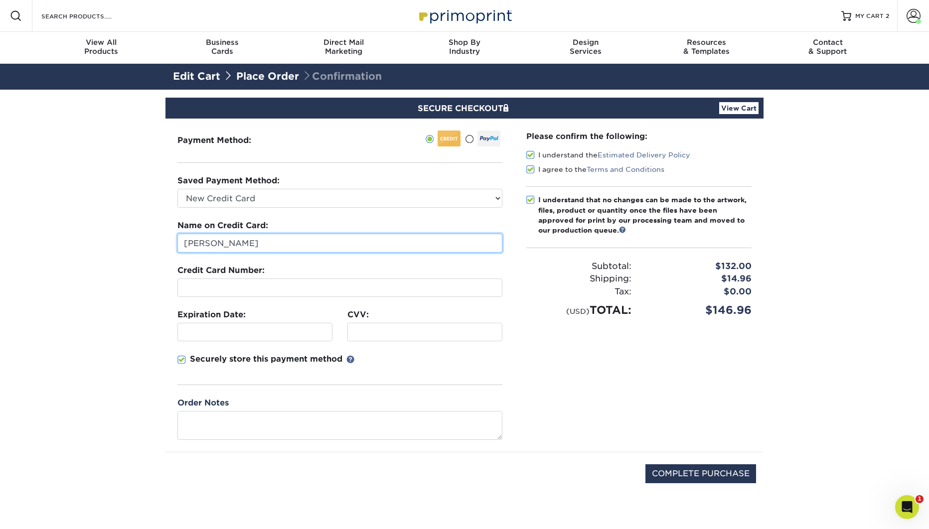
click at [235, 240] on input "[PERSON_NAME]" at bounding box center [339, 243] width 325 height 19
click at [234, 240] on input "[PERSON_NAME]" at bounding box center [339, 243] width 325 height 19
type input "[PERSON_NAME]"
click at [234, 294] on div at bounding box center [339, 288] width 325 height 18
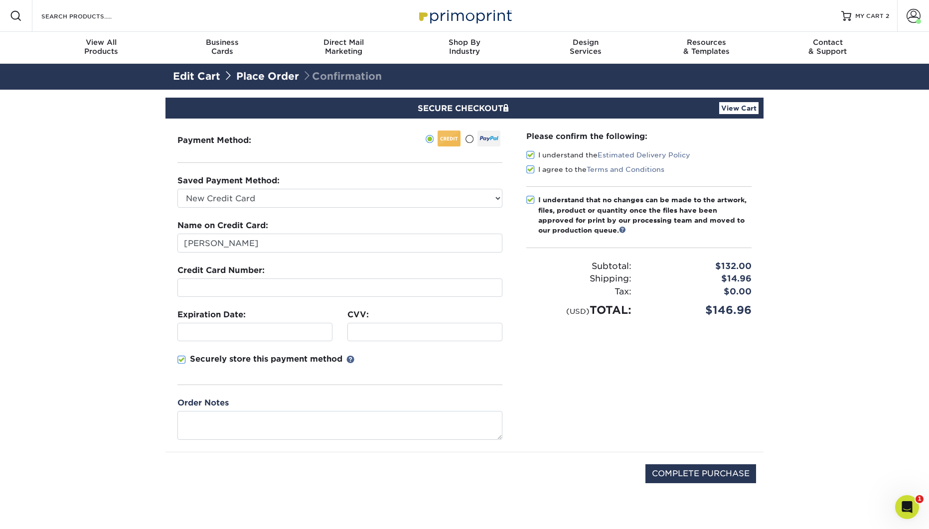
scroll to position [2, 0]
click at [184, 360] on span at bounding box center [181, 359] width 8 height 9
drag, startPoint x: 181, startPoint y: 359, endPoint x: 219, endPoint y: 357, distance: 38.4
click at [182, 359] on span at bounding box center [181, 359] width 8 height 9
click at [182, 360] on span at bounding box center [181, 359] width 8 height 9
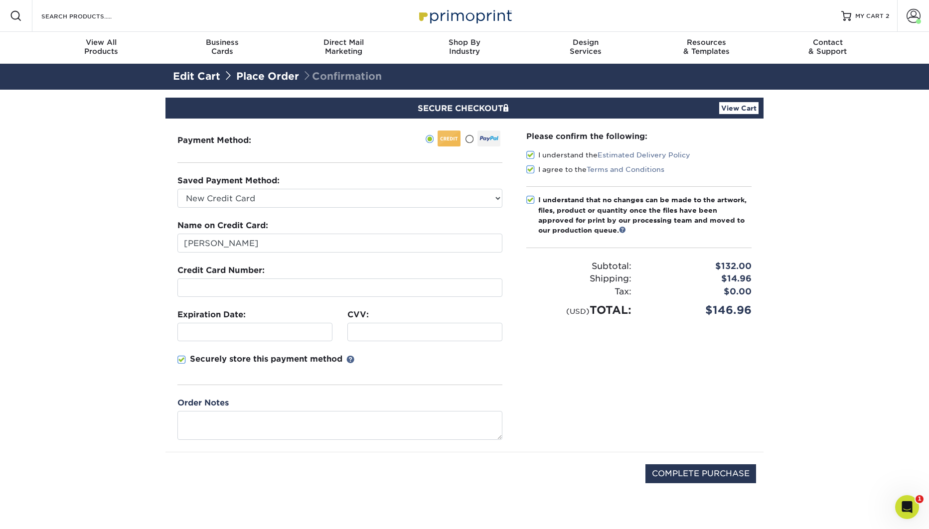
click at [0, 0] on input "Securely store this payment method" at bounding box center [0, 0] width 0 height 0
click at [355, 321] on div "CVV:" at bounding box center [425, 325] width 170 height 32
click at [697, 467] on input "COMPLETE PURCHASE" at bounding box center [700, 473] width 111 height 19
type input "PROCESSING, PLEASE WAIT..."
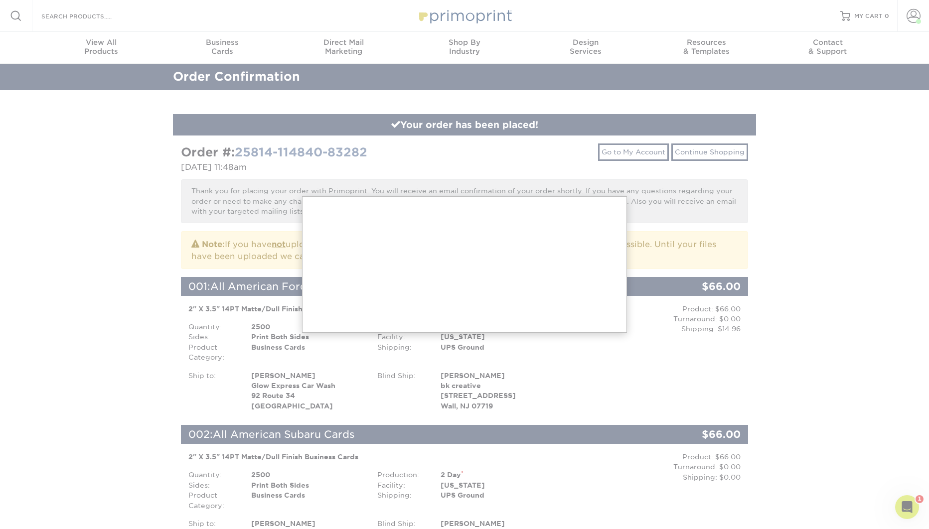
click at [819, 292] on div at bounding box center [464, 518] width 929 height 1037
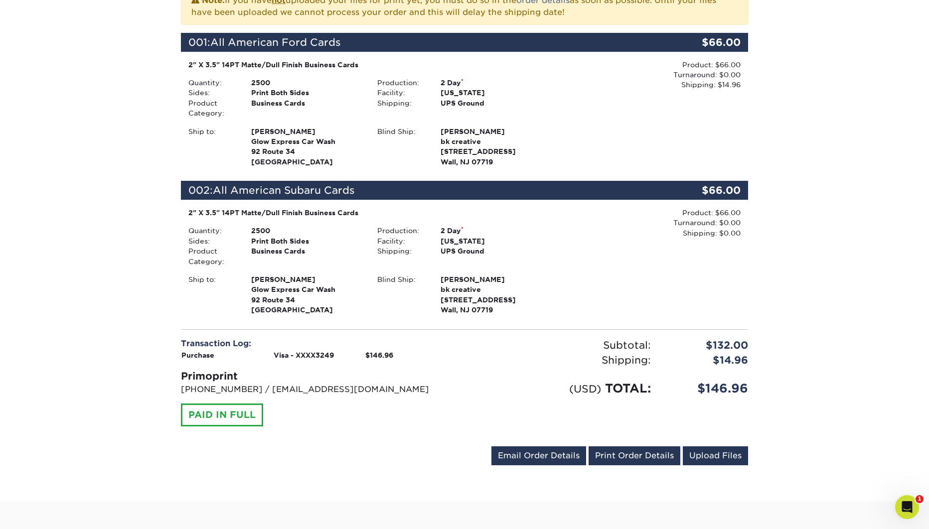
scroll to position [255, 0]
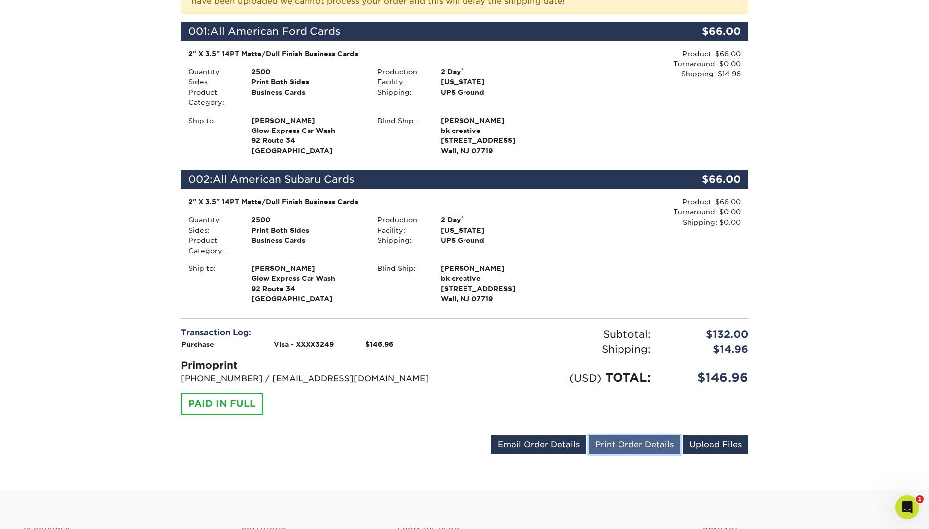
click at [639, 450] on link "Print Order Details" at bounding box center [635, 445] width 92 height 19
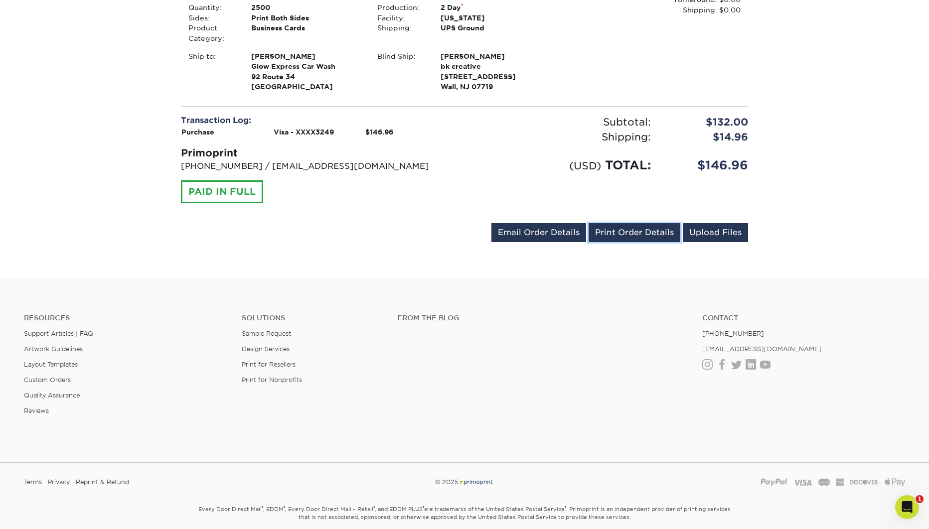
scroll to position [507, 0]
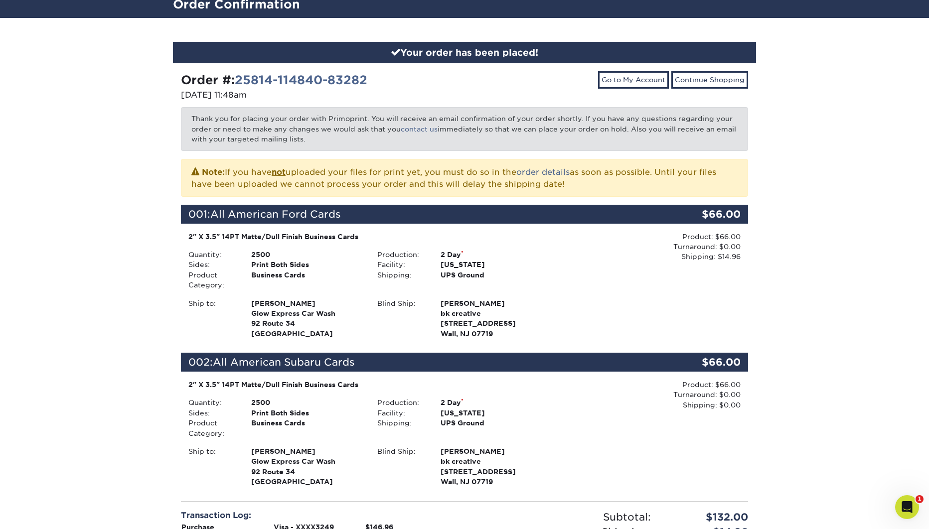
scroll to position [0, 0]
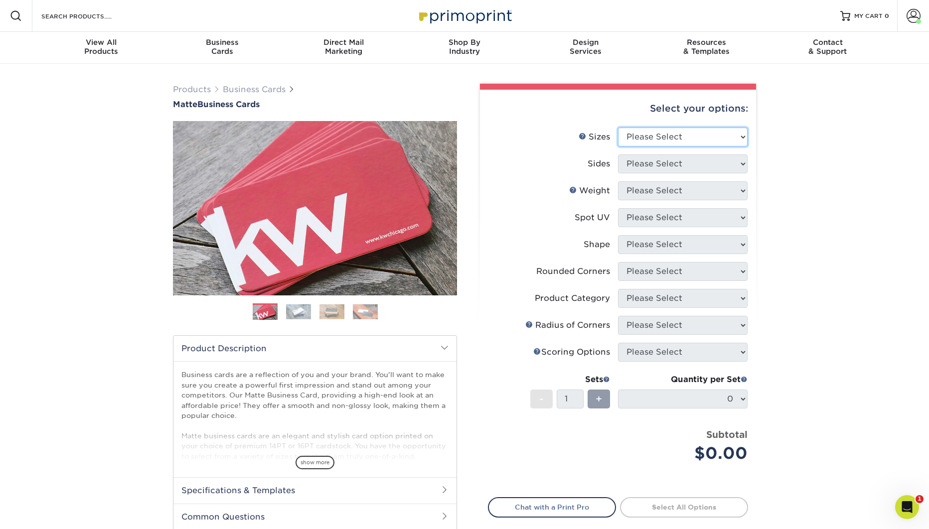
select select "2.00x3.50"
click option "2" x 3.5" - Standard" at bounding box center [0, 0] width 0 height 0
select select "13abbda7-1d64-4f25-8bb2-c179b224825d"
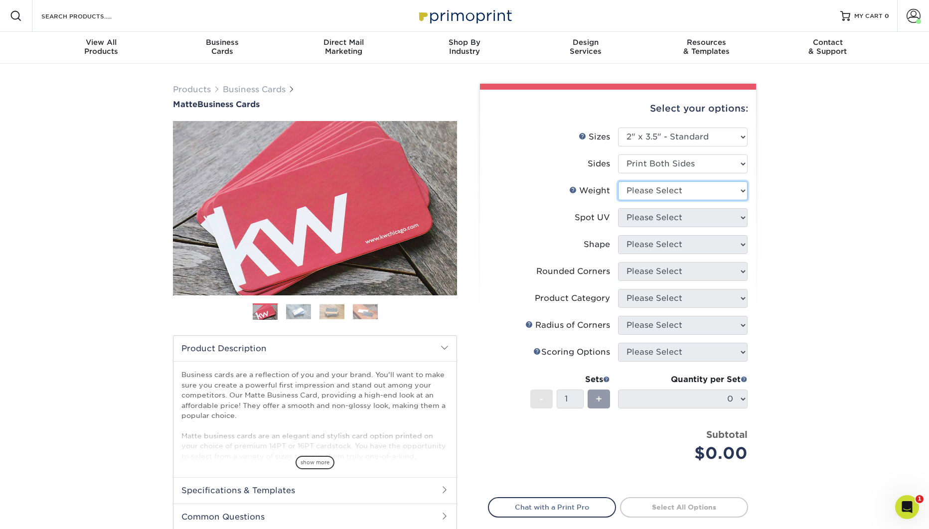
select select "14PT"
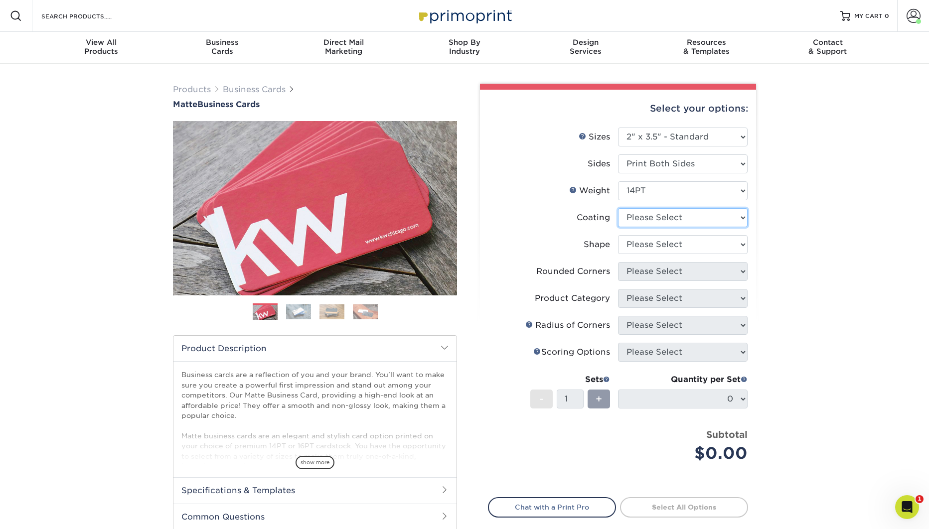
select select "121bb7b5-3b4d-429f-bd8d-bbf80e953313"
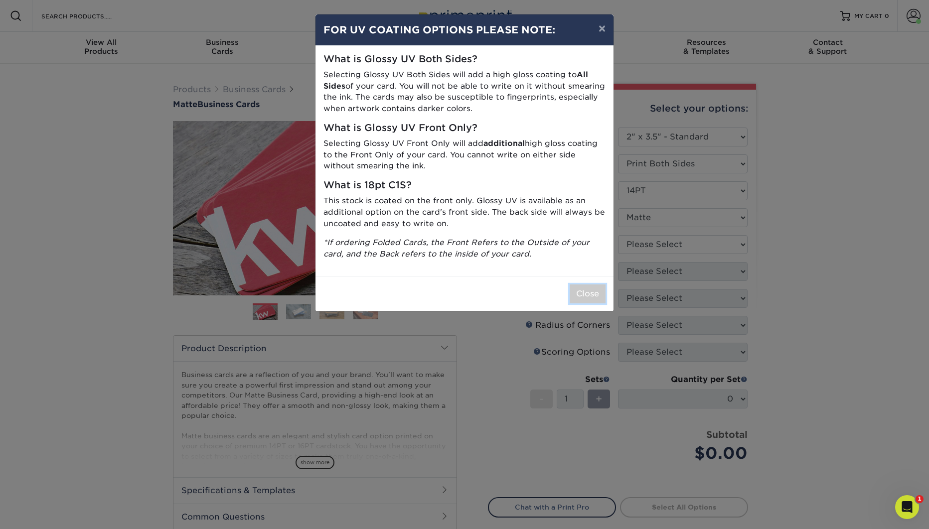
drag, startPoint x: 593, startPoint y: 295, endPoint x: 676, endPoint y: 247, distance: 96.2
click at [593, 293] on button "Close" at bounding box center [588, 294] width 36 height 19
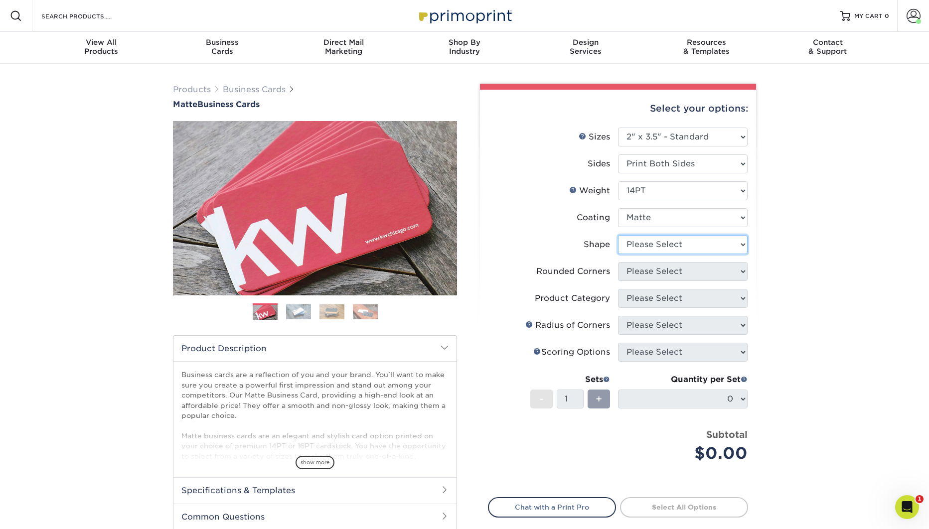
select select "standard"
select select "0"
click option "No" at bounding box center [0, 0] width 0 height 0
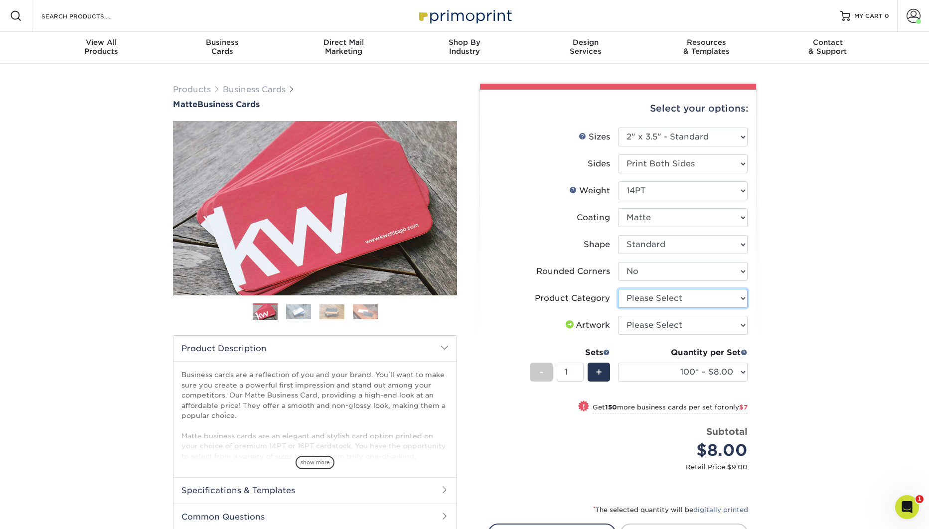
select select "3b5148f1-0588-4f88-a218-97bcfdce65c1"
click option "Business Cards" at bounding box center [0, 0] width 0 height 0
select select "upload"
click option "I will upload files" at bounding box center [0, 0] width 0 height 0
click at [618, 363] on select "100* – $8.00 250* – $15.00 500 – $30.00 1000 – $37.00 2500 – $66.00 5000 – $127…" at bounding box center [683, 372] width 130 height 19
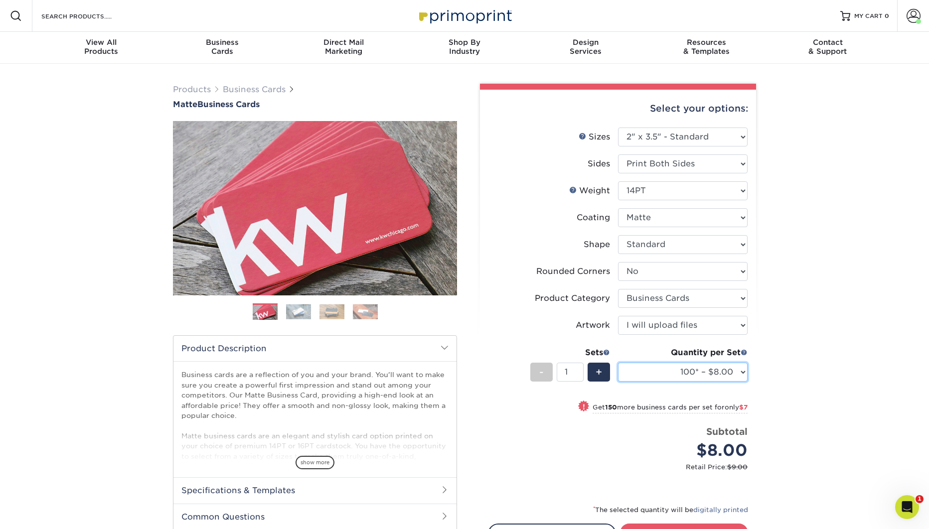
select select "2500 – $66.00"
click option "2500 – $66.00" at bounding box center [0, 0] width 0 height 0
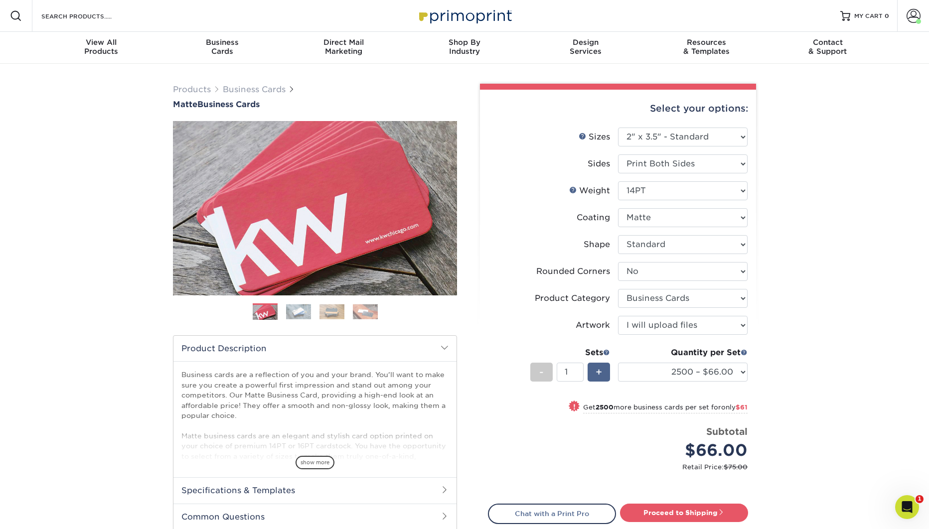
click at [604, 375] on div "+" at bounding box center [599, 372] width 22 height 19
type input "2"
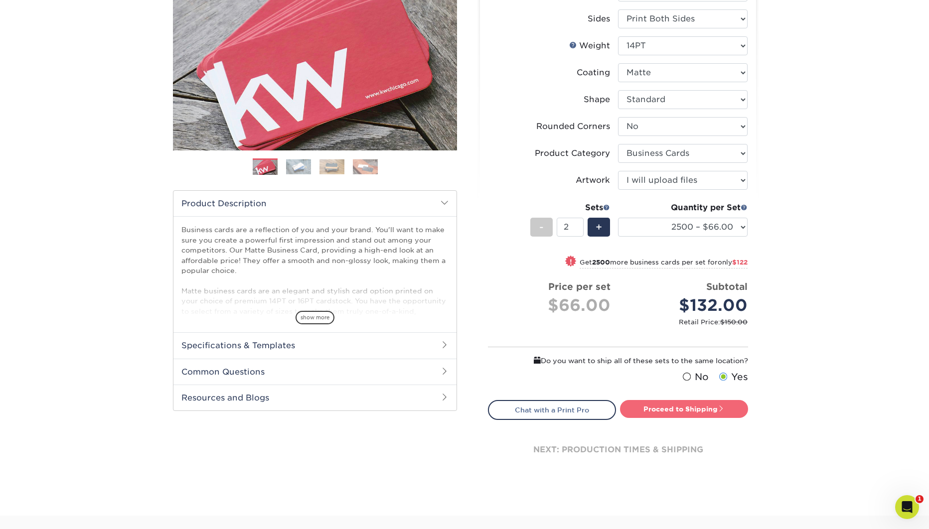
scroll to position [200, 0]
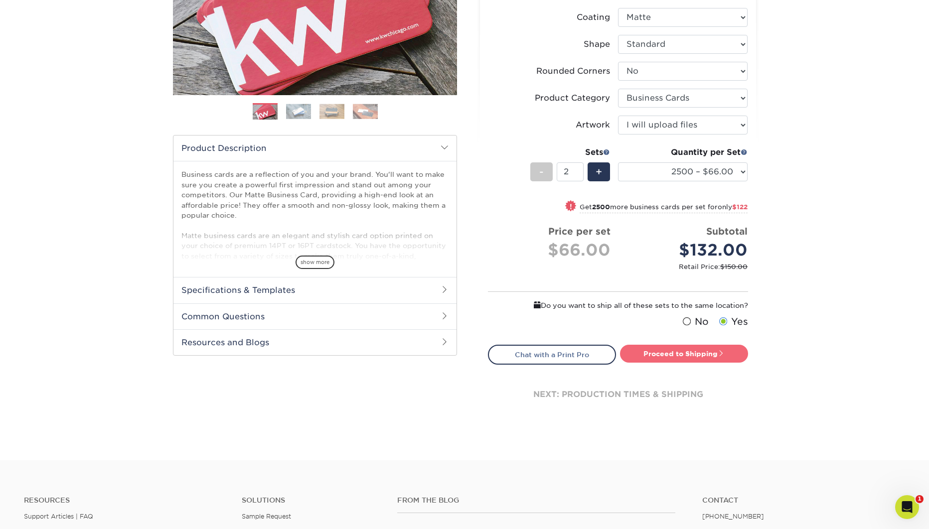
click at [678, 354] on link "Proceed to Shipping" at bounding box center [684, 354] width 128 height 18
type input "Set 1"
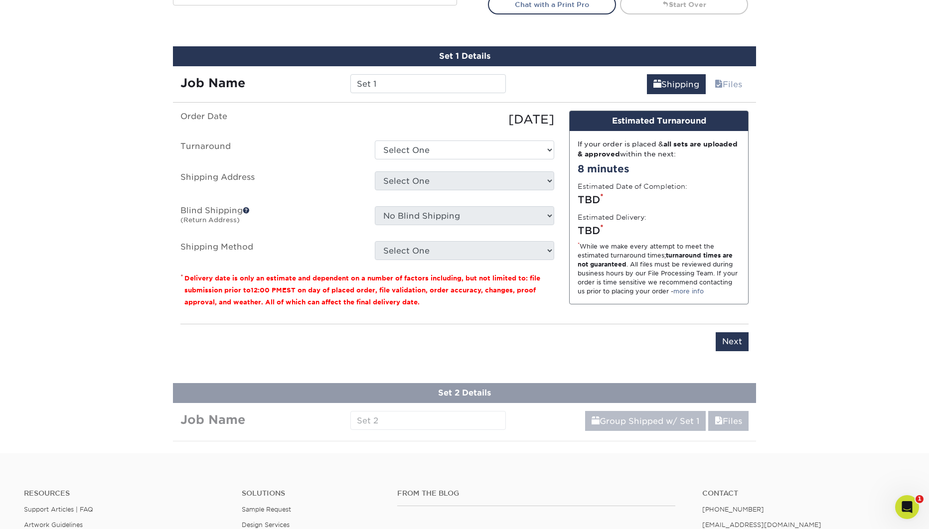
scroll to position [572, 0]
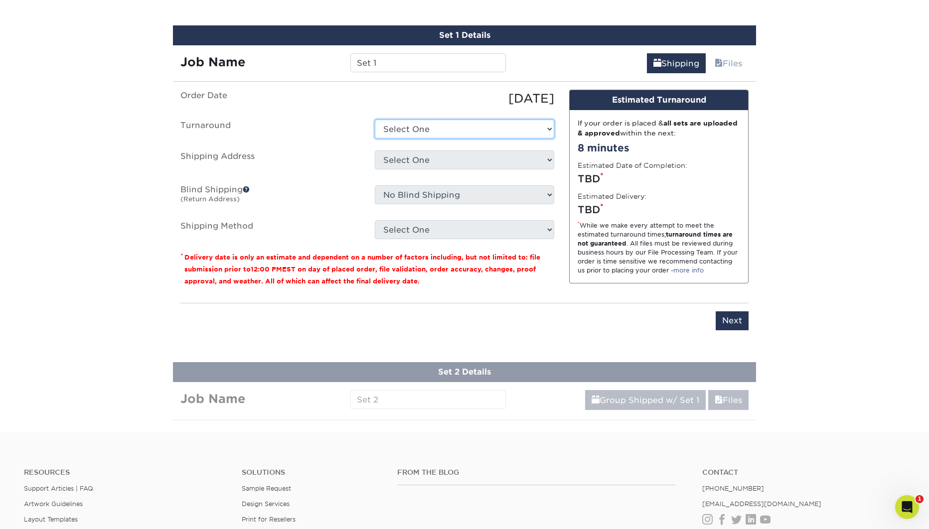
select select "98bfbcc4-d5e1-4c21-affc-c048aed0c27c"
click option "2 Day" at bounding box center [0, 0] width 0 height 0
select select "188292"
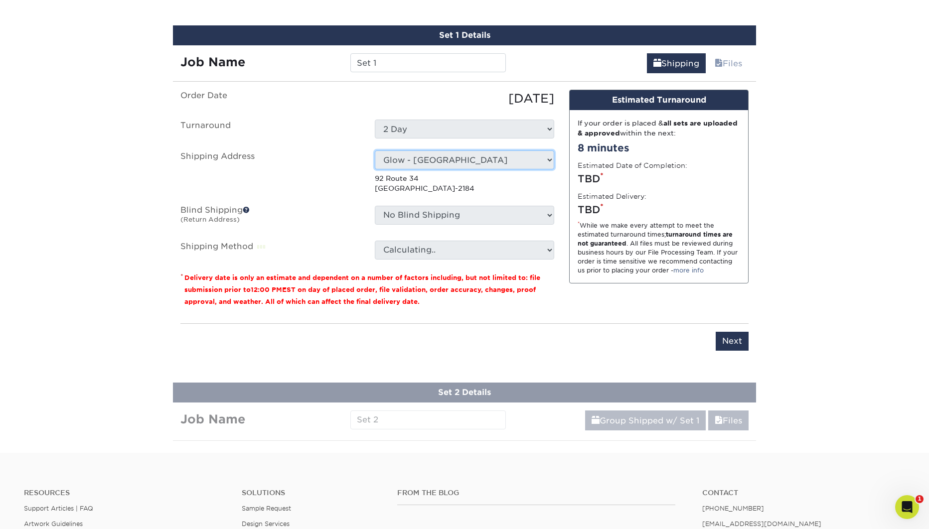
click at [529, 187] on p "92 Route 34 Matawan, NJ 07747-2184" at bounding box center [464, 183] width 179 height 20
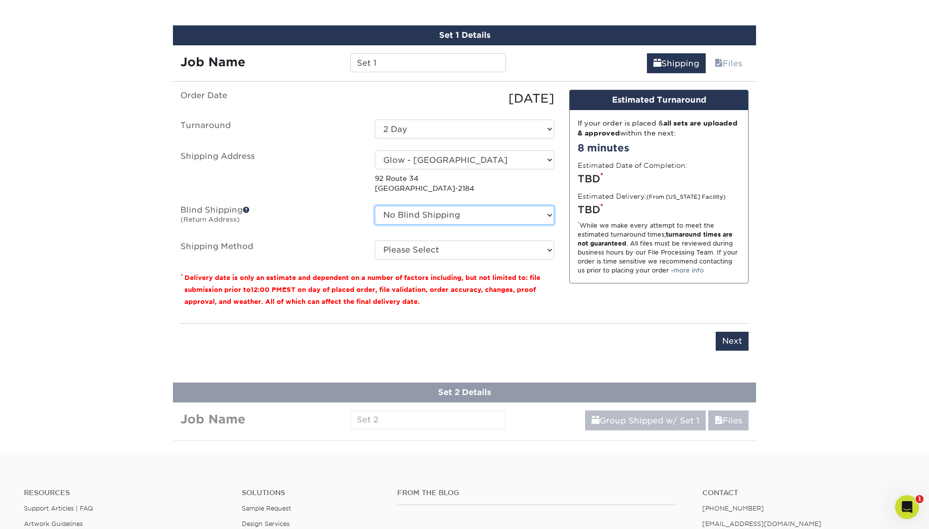
select select "83992"
click option "bk creative" at bounding box center [0, 0] width 0 height 0
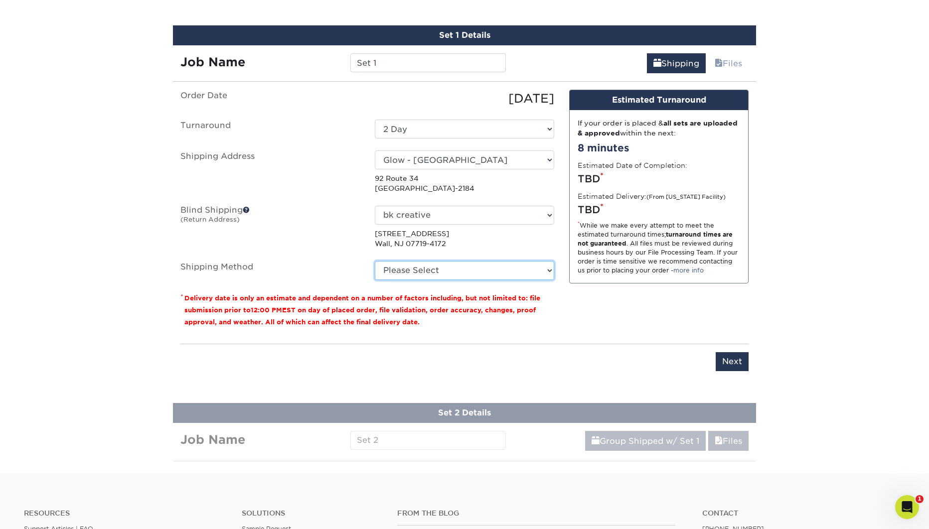
select select "03"
click option "Ground Shipping (+$14.96)" at bounding box center [0, 0] width 0 height 0
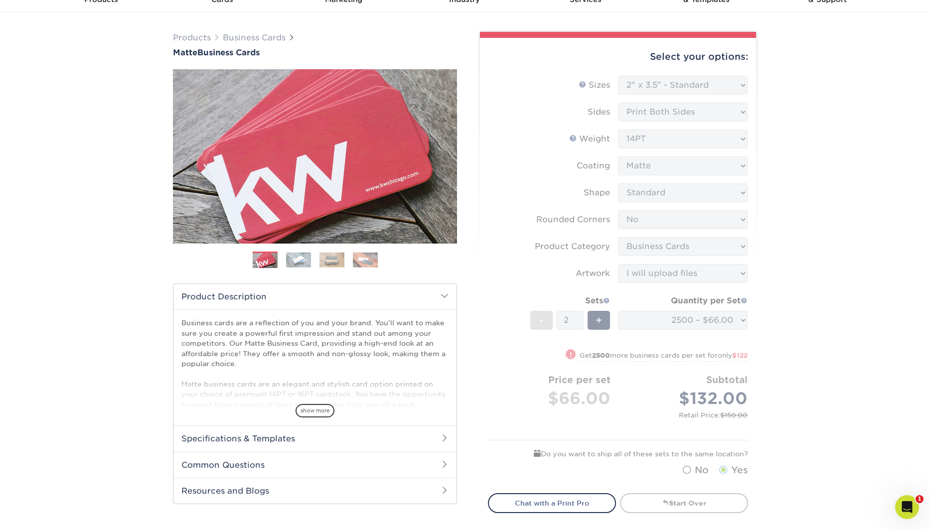
scroll to position [0, 0]
